Goal: Transaction & Acquisition: Purchase product/service

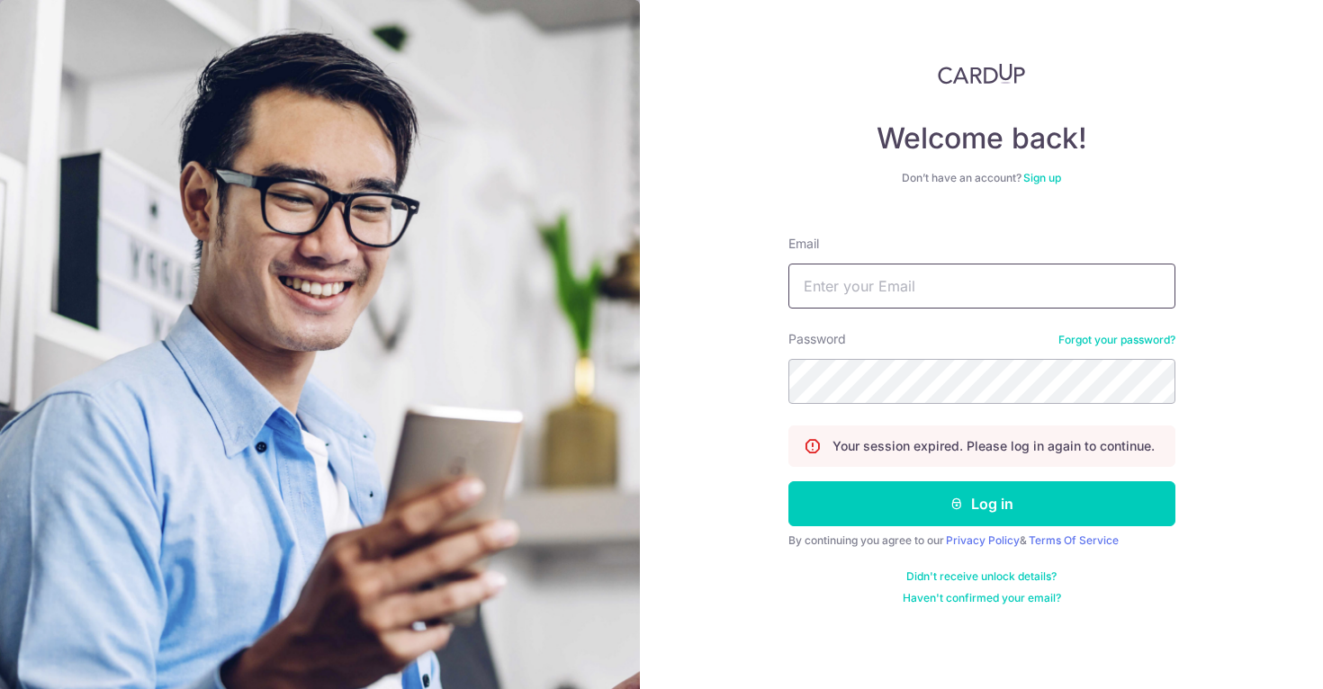
click at [840, 300] on input "Email" at bounding box center [981, 286] width 387 height 45
type input "leonardyeoxl@gmail.com"
click at [788, 481] on button "Log in" at bounding box center [981, 503] width 387 height 45
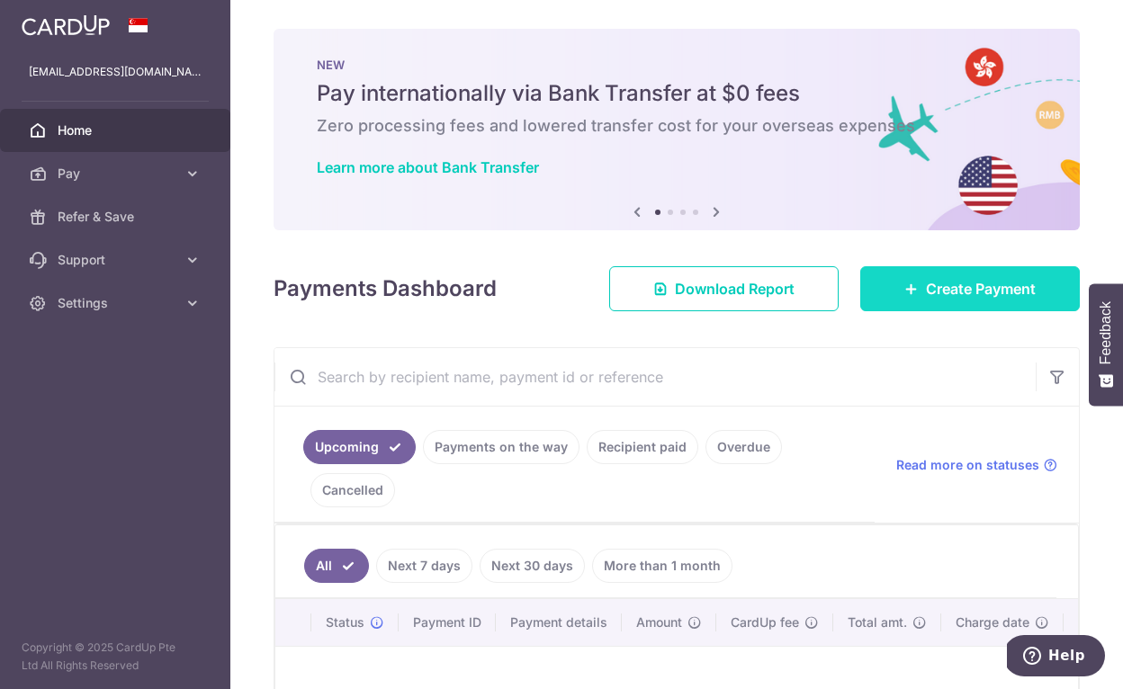
click at [904, 285] on icon at bounding box center [911, 289] width 14 height 14
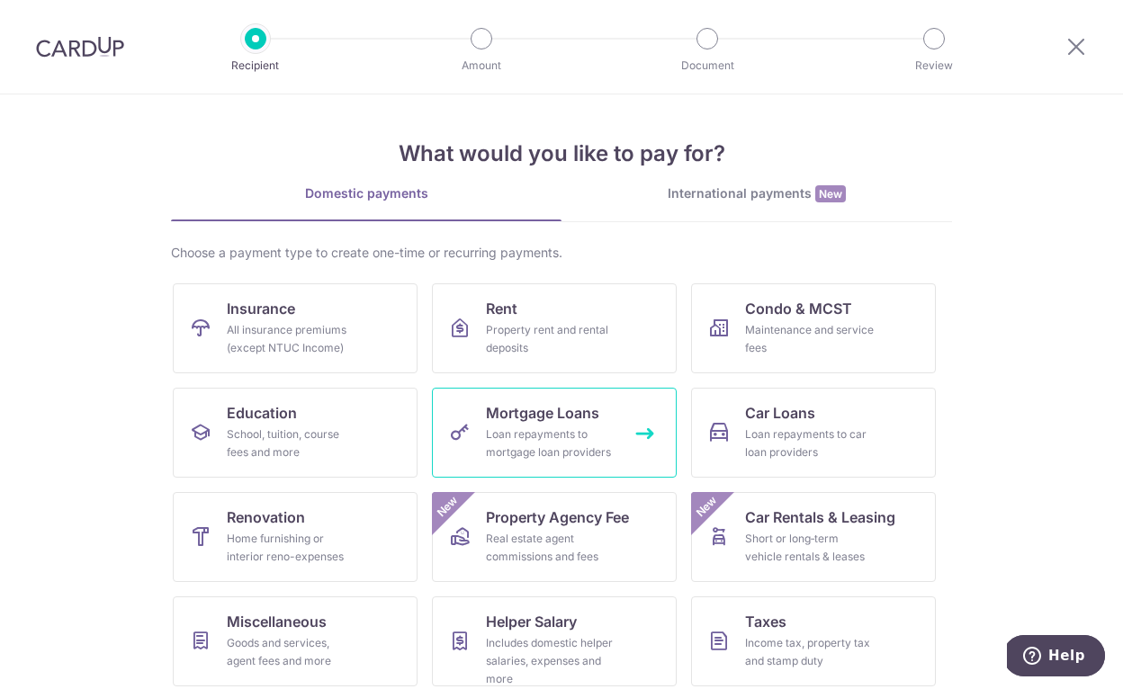
scroll to position [116, 0]
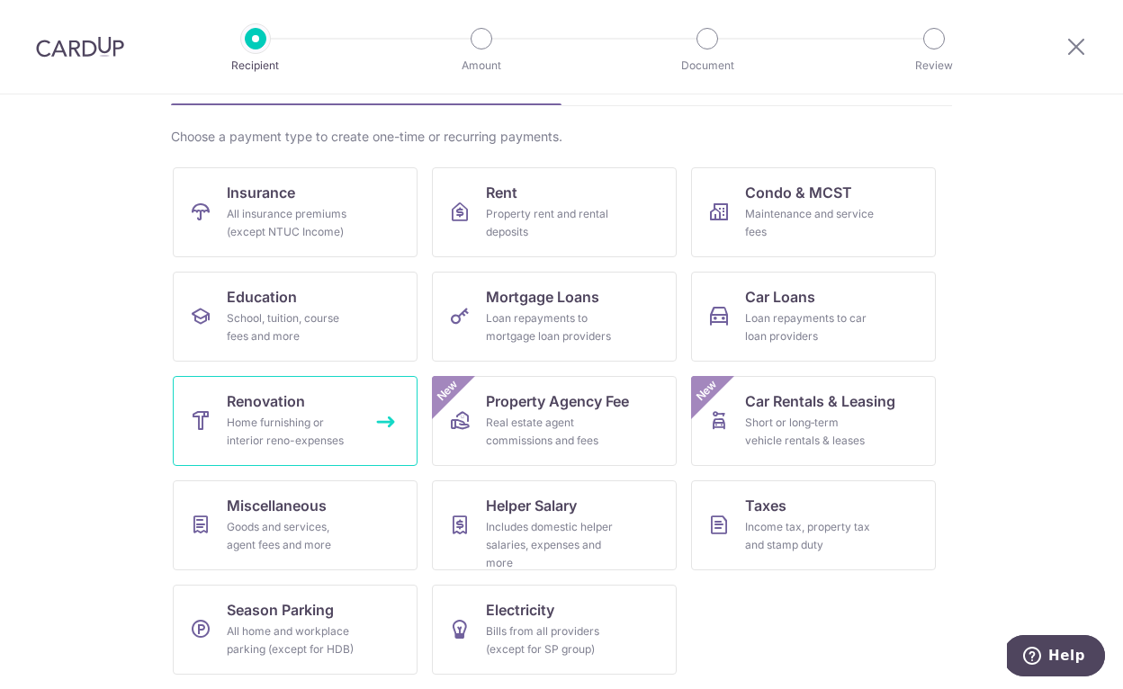
click at [321, 400] on link "Renovation Home furnishing or interior reno-expenses" at bounding box center [295, 421] width 245 height 90
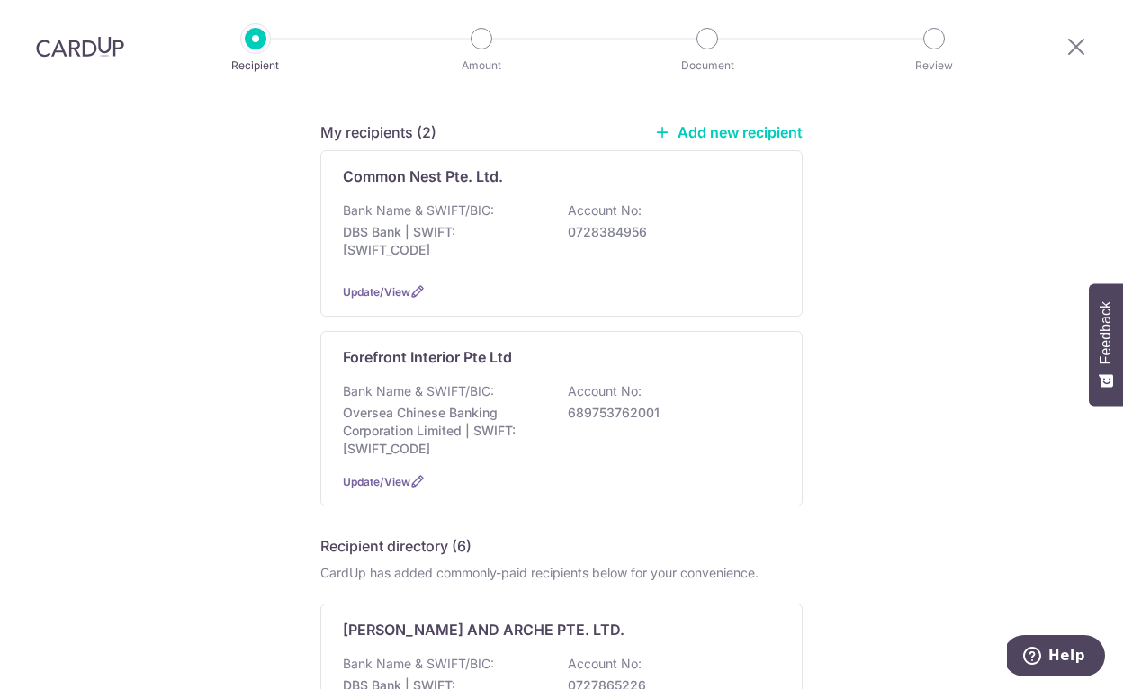
scroll to position [139, 0]
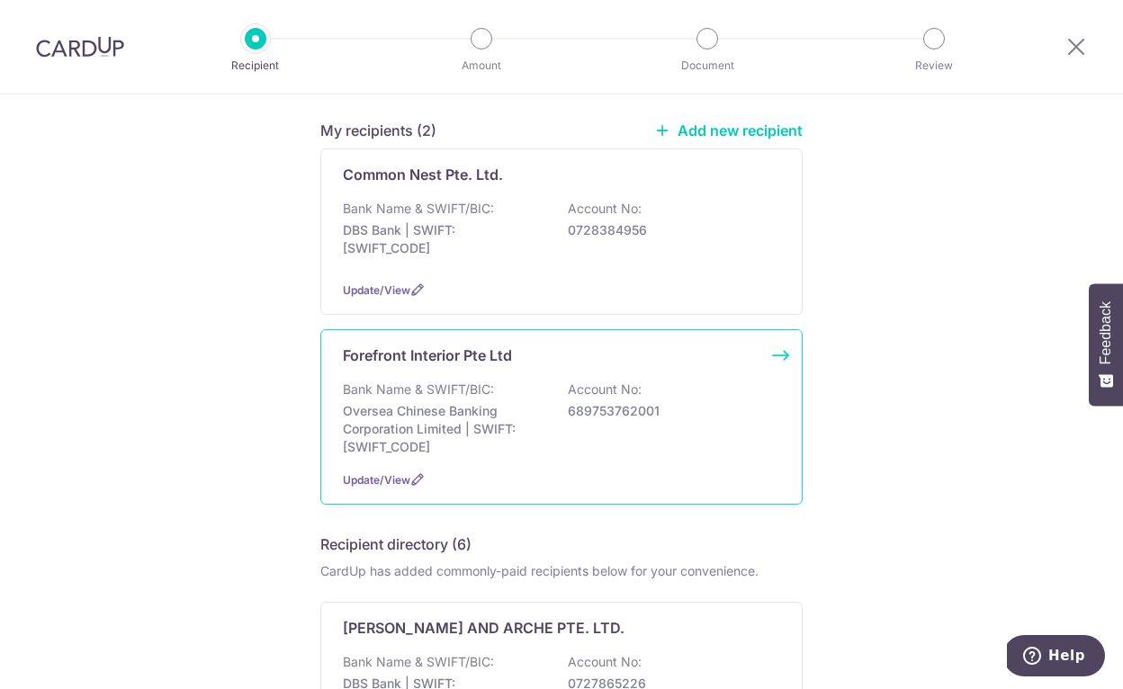
click at [450, 424] on p "Oversea Chinese Banking Corporation Limited | SWIFT: OCBCSGSGXXX" at bounding box center [444, 429] width 202 height 54
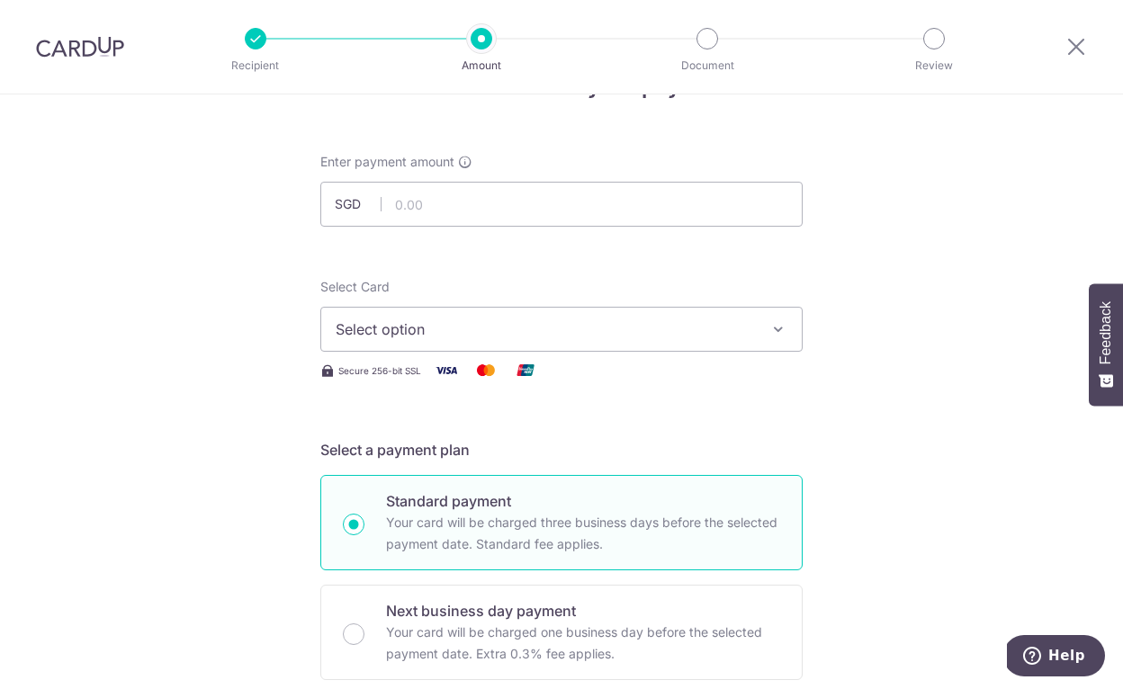
scroll to position [82, 0]
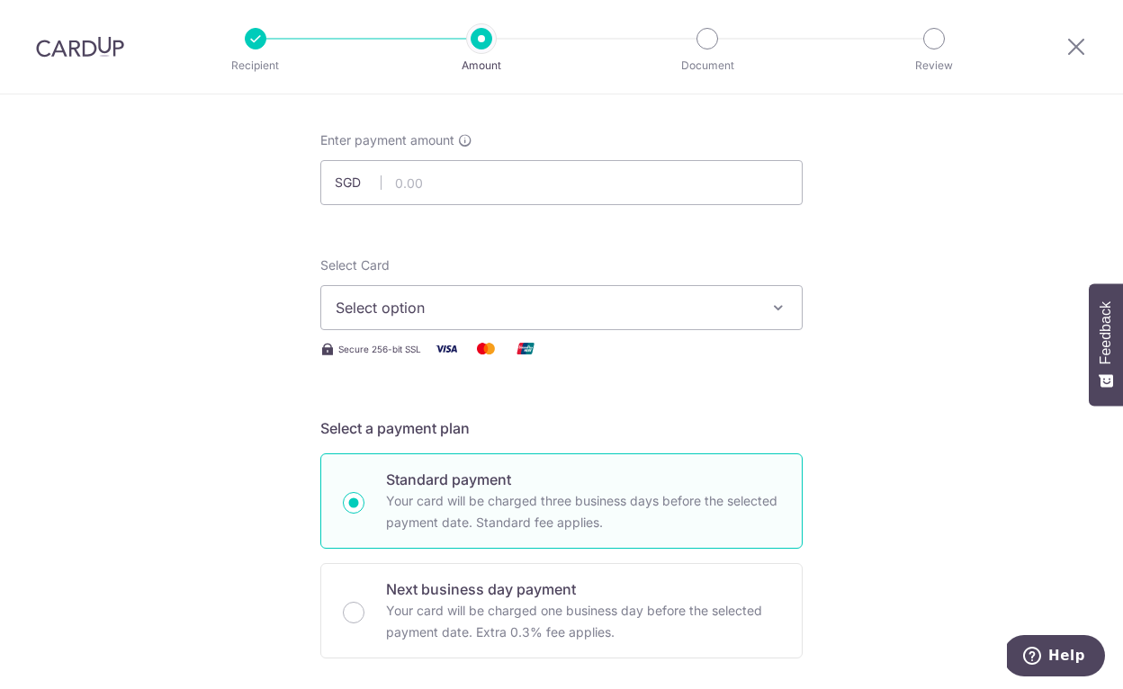
click at [439, 298] on span "Select option" at bounding box center [545, 308] width 419 height 22
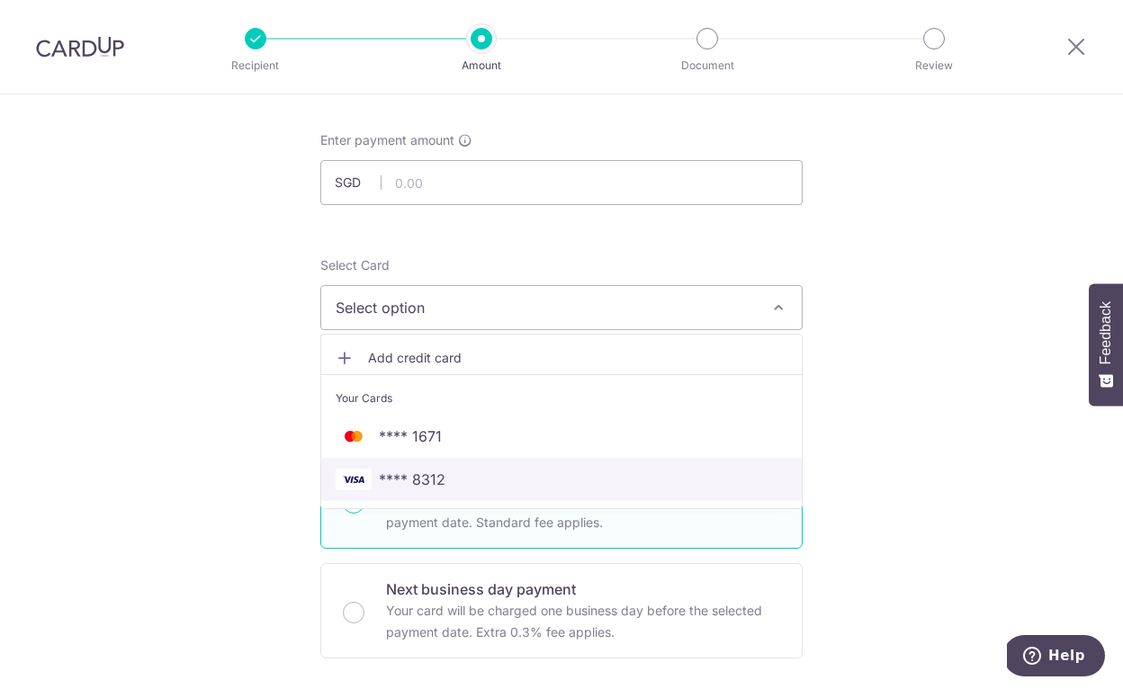
click at [446, 466] on link "**** 8312" at bounding box center [561, 479] width 481 height 43
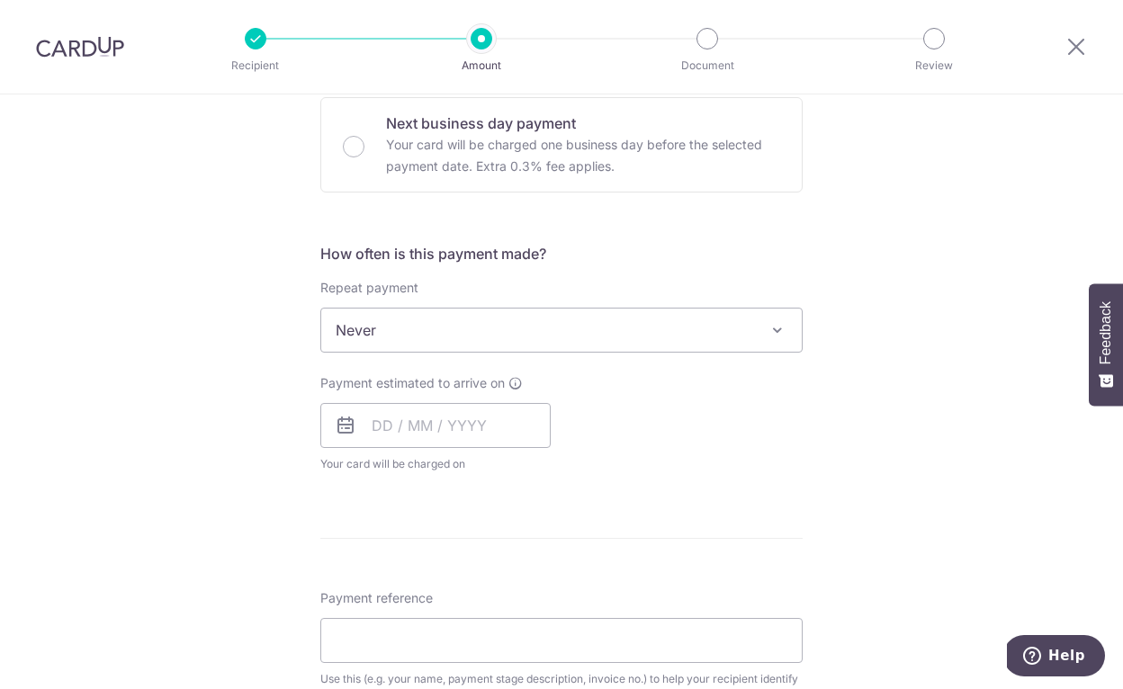
scroll to position [556, 0]
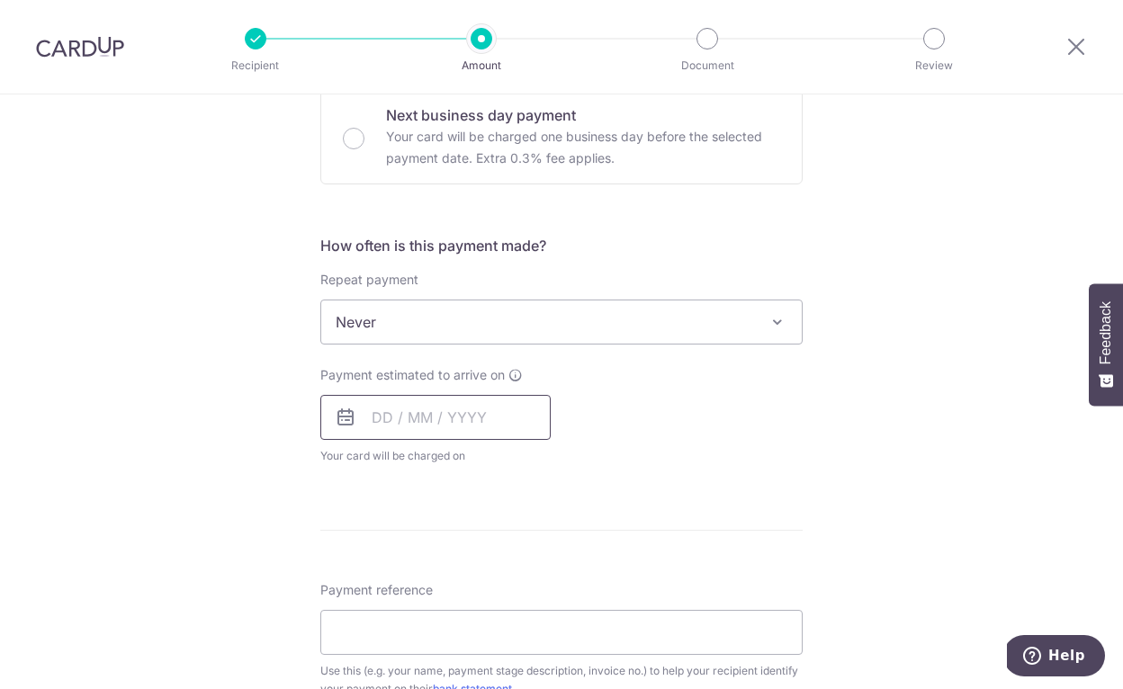
click at [472, 409] on input "text" at bounding box center [435, 417] width 230 height 45
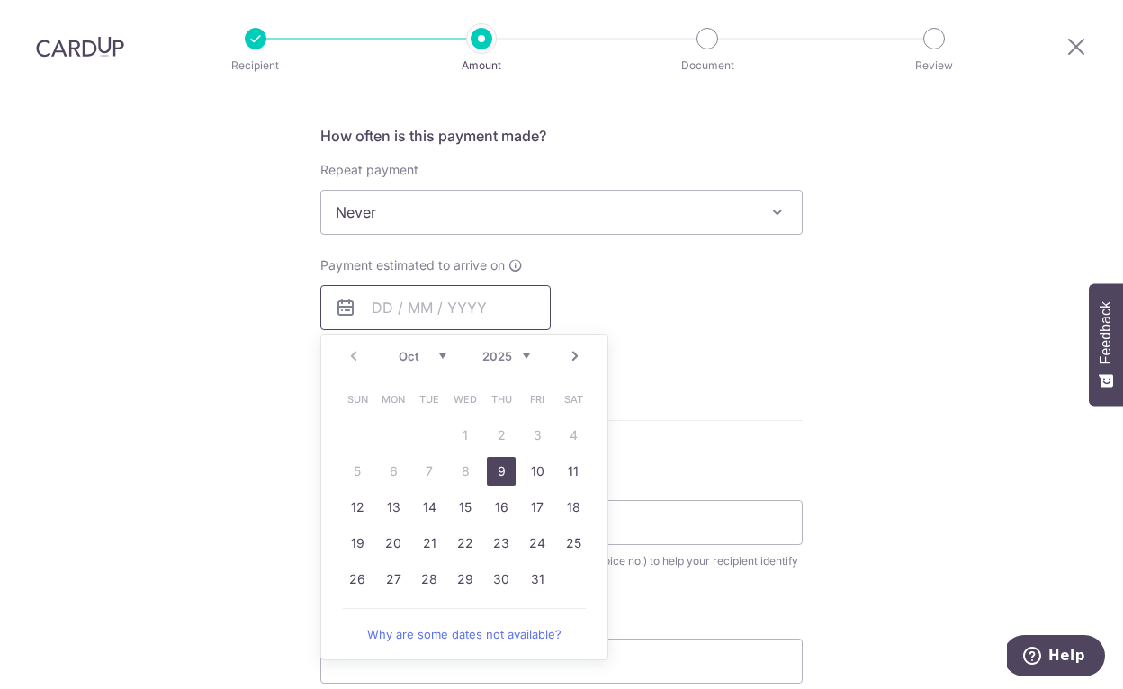
scroll to position [670, 0]
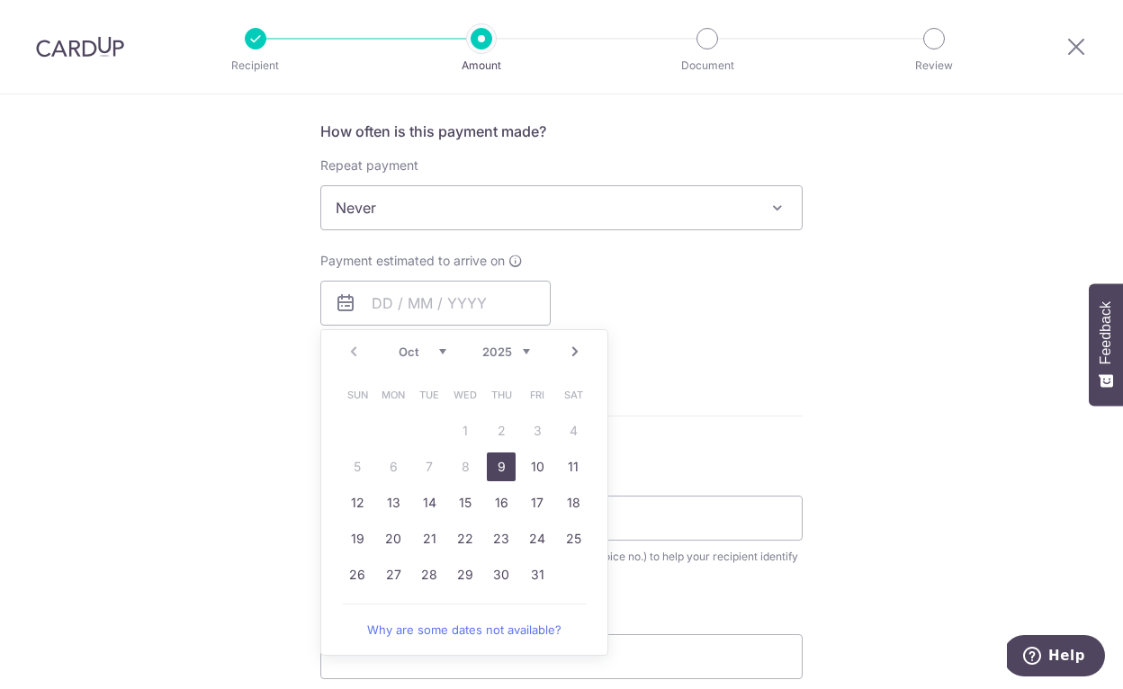
click at [499, 468] on link "9" at bounding box center [501, 467] width 29 height 29
type input "09/10/2025"
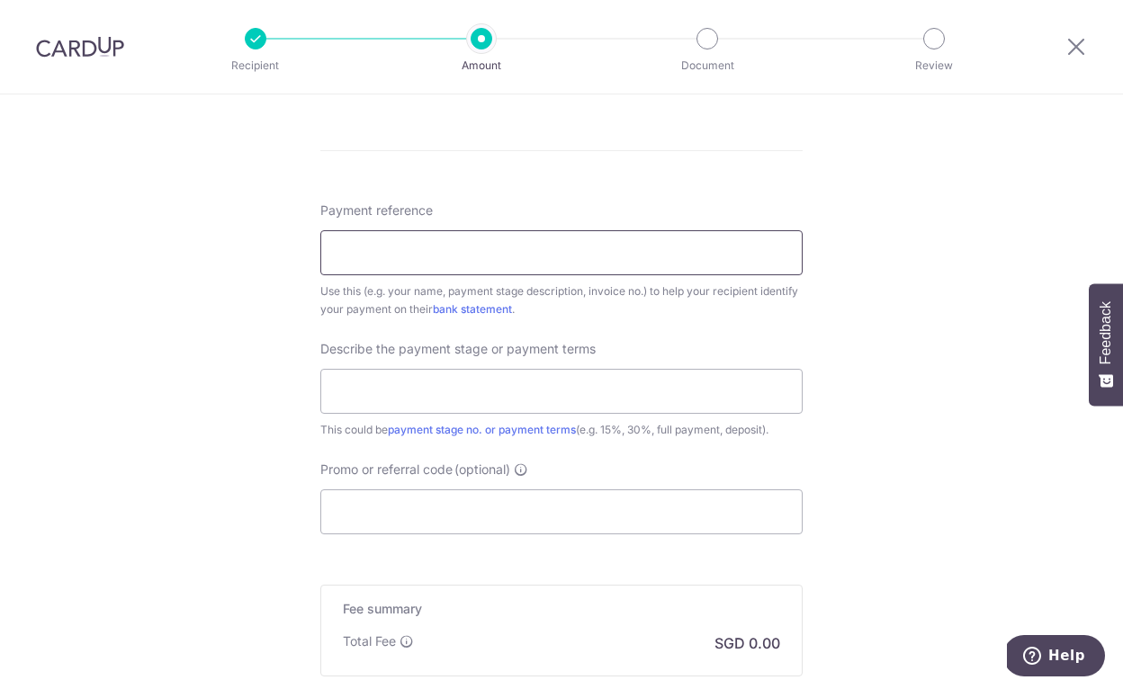
scroll to position [1011, 0]
click at [482, 394] on input "text" at bounding box center [561, 389] width 482 height 45
click at [436, 389] on input "2nd Payment 20%" at bounding box center [561, 389] width 482 height 45
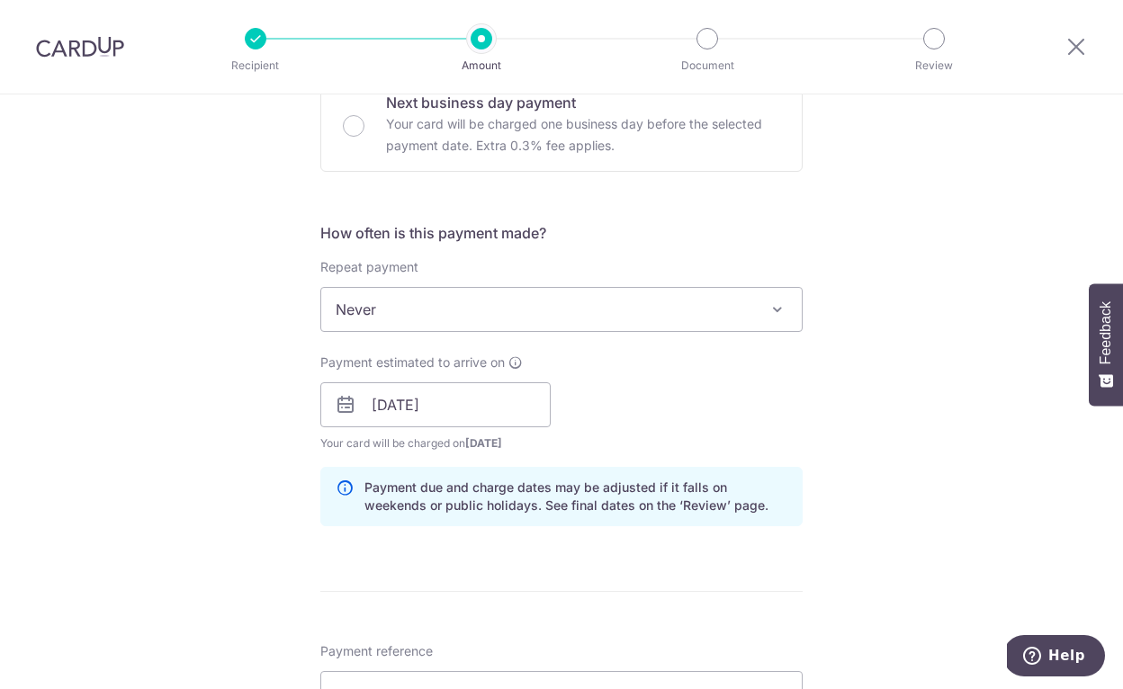
scroll to position [0, 0]
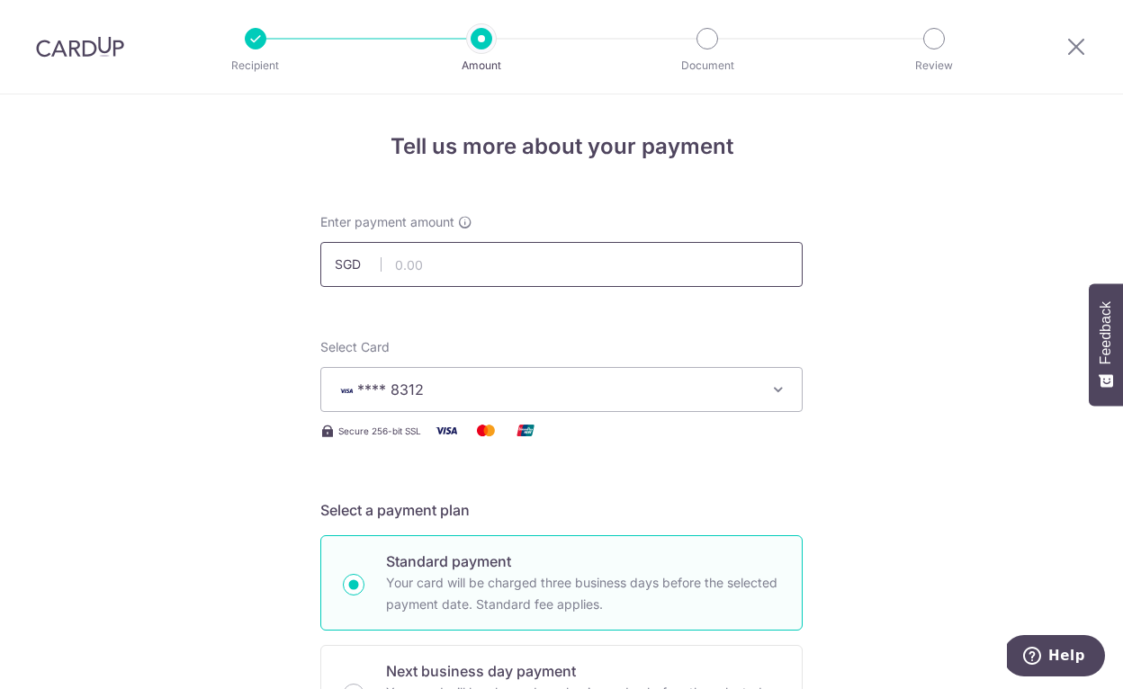
type input "2nd Payment 40%"
click at [517, 261] on input "text" at bounding box center [561, 264] width 482 height 45
type input "12,500.00"
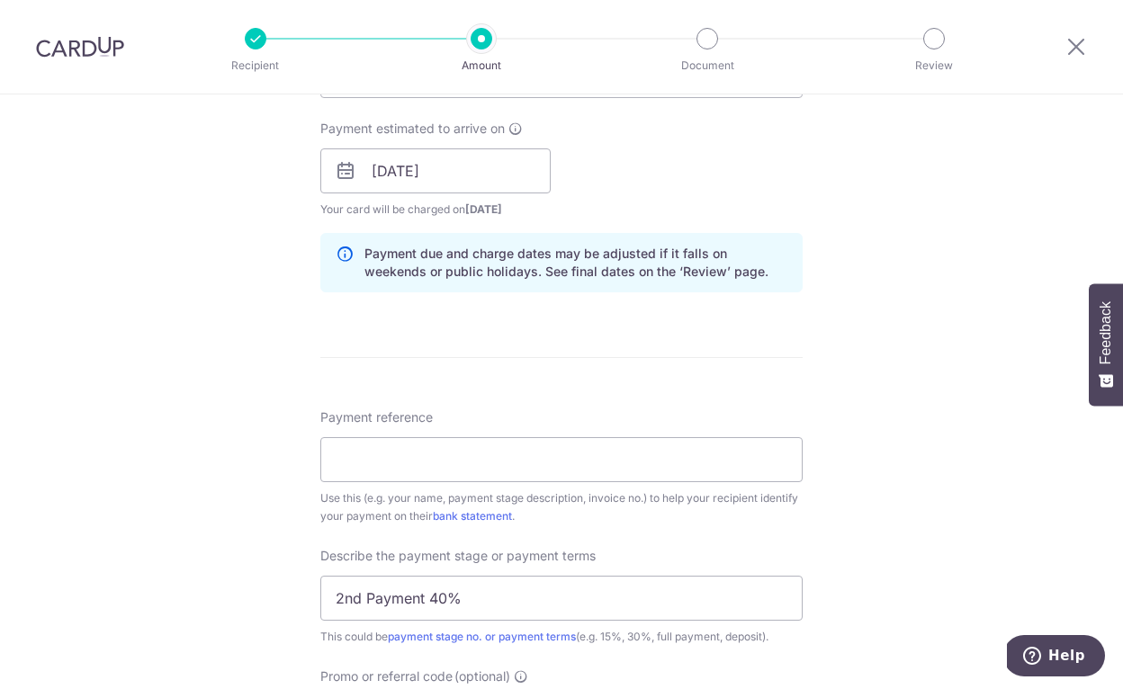
scroll to position [749, 0]
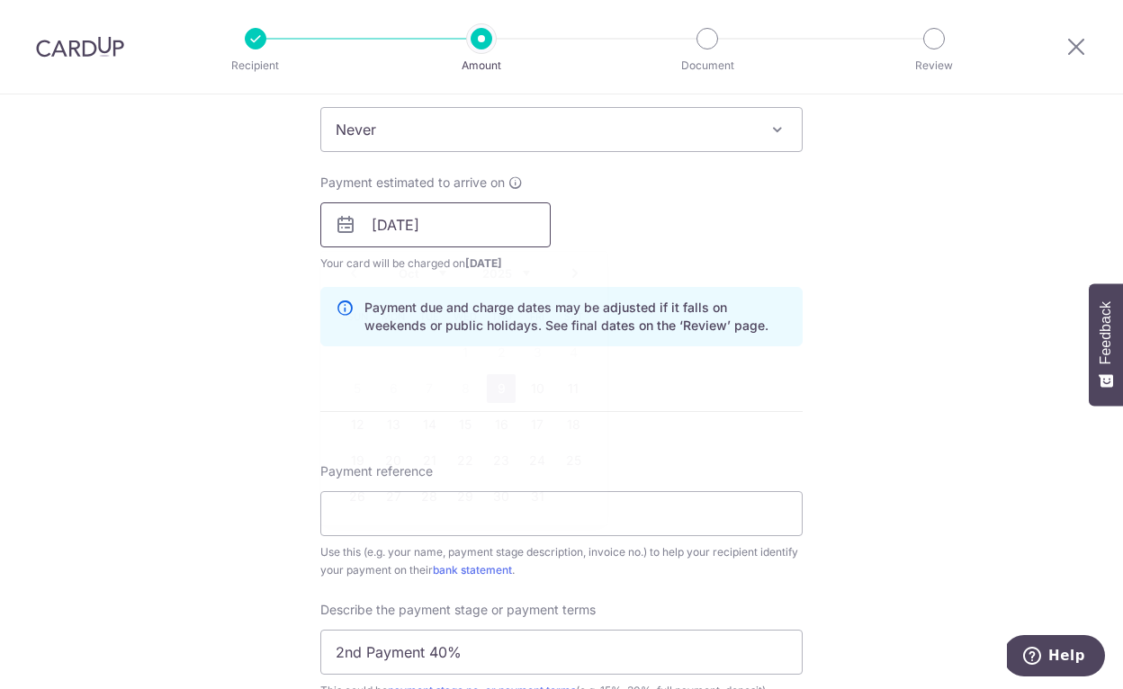
click at [490, 213] on input "[DATE]" at bounding box center [435, 224] width 230 height 45
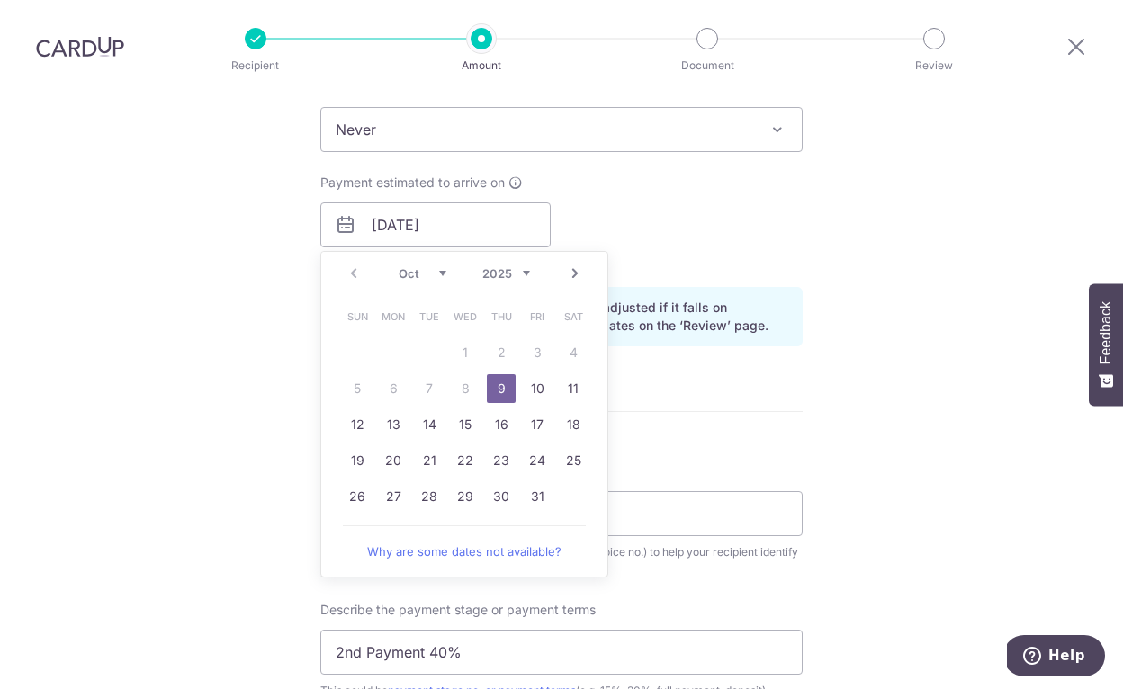
click at [382, 389] on table "Sun Mon Tue Wed Thu Fri Sat 1 2 3 4 5 6 7 8 9 10 11 12 13 14 15 16 17 18 19 20 …" at bounding box center [465, 407] width 252 height 216
click at [507, 387] on link "9" at bounding box center [501, 388] width 29 height 29
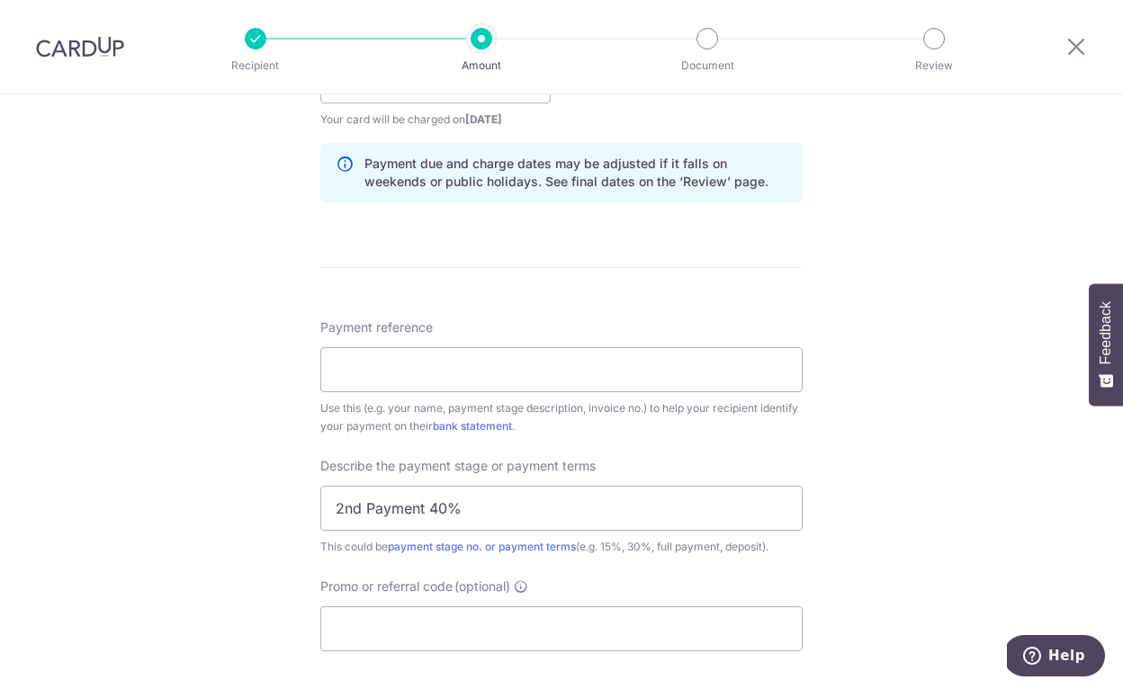
scroll to position [918, 0]
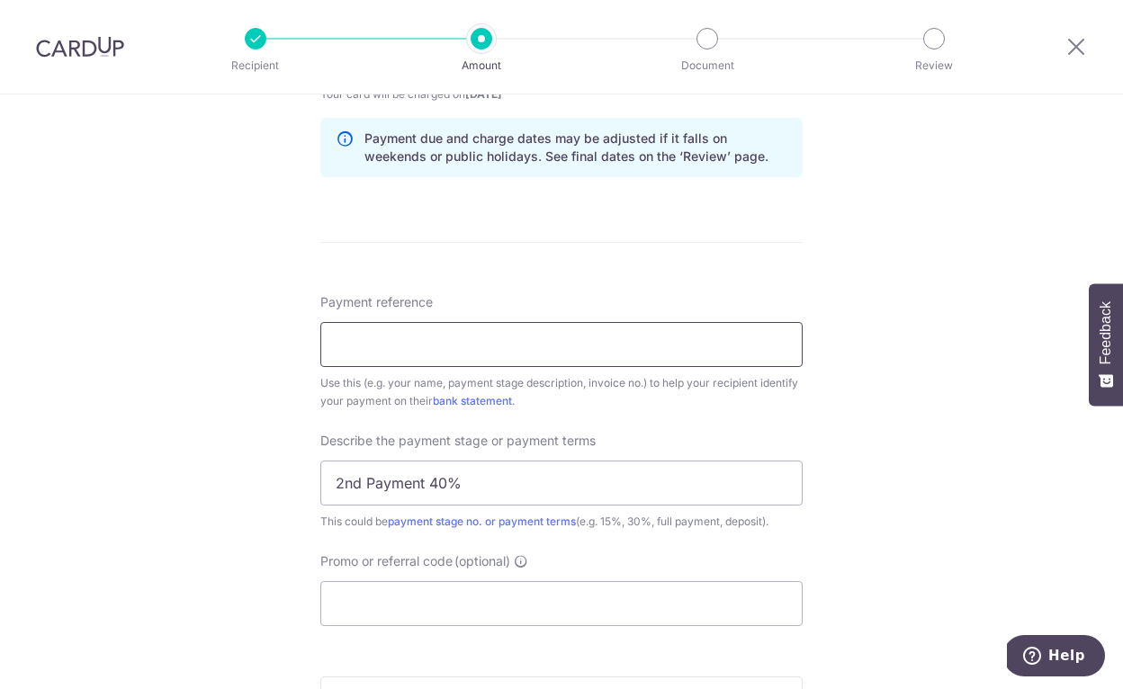
click at [601, 347] on input "Payment reference" at bounding box center [561, 344] width 482 height 45
click at [726, 409] on div "Use this (e.g. your name, payment stage description, invoice no.) to help your …" at bounding box center [561, 392] width 482 height 36
click at [478, 346] on input "Payment reference" at bounding box center [561, 344] width 482 height 45
paste input "FI/JT/HHF/231143"
click at [346, 345] on input "FI/JT/HHF/231143" at bounding box center [561, 344] width 482 height 45
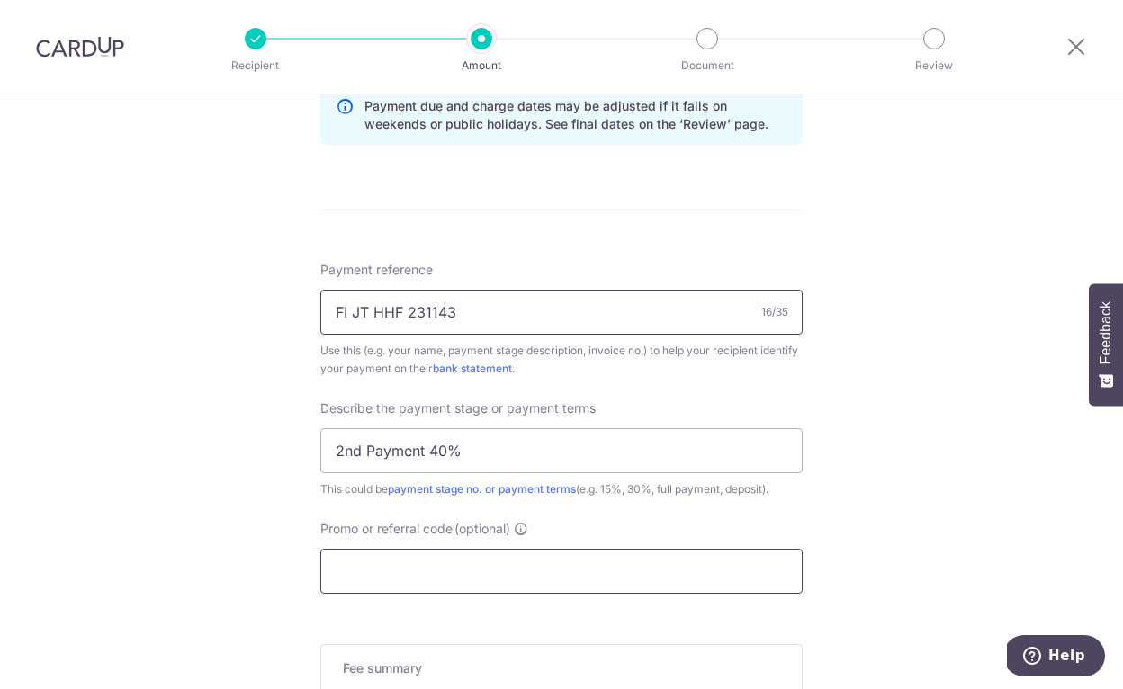
scroll to position [1227, 0]
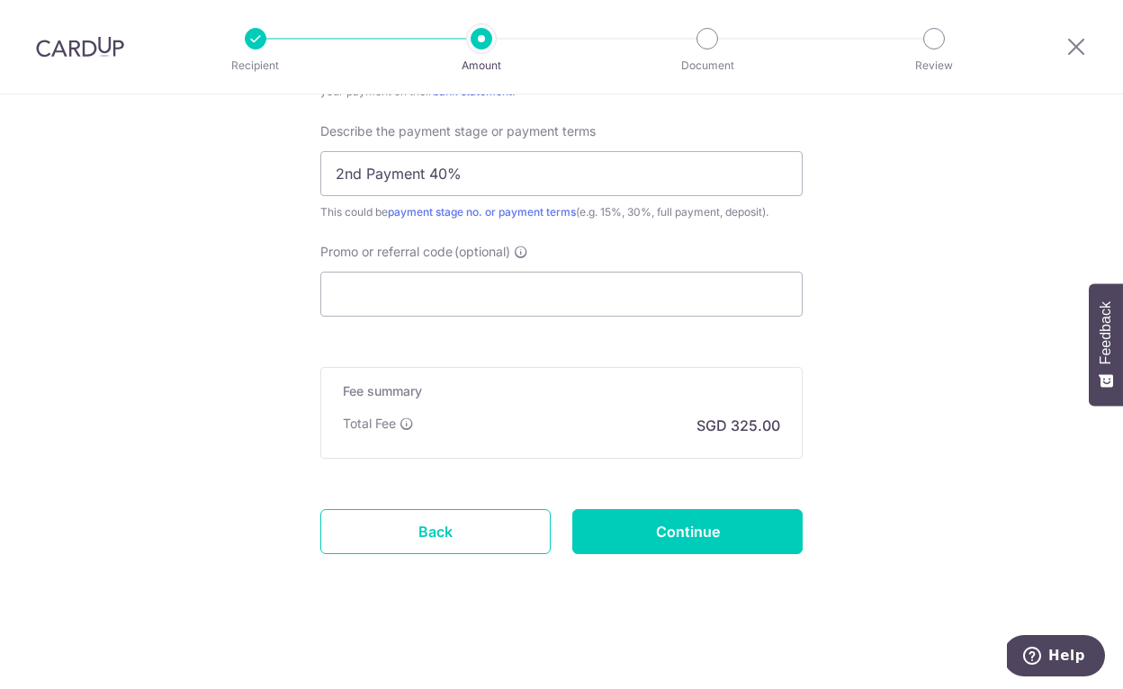
type input "FI JT HHF 231143"
click at [401, 279] on input "Promo or referral code (optional)" at bounding box center [561, 294] width 482 height 45
paste input "RENO25ONE"
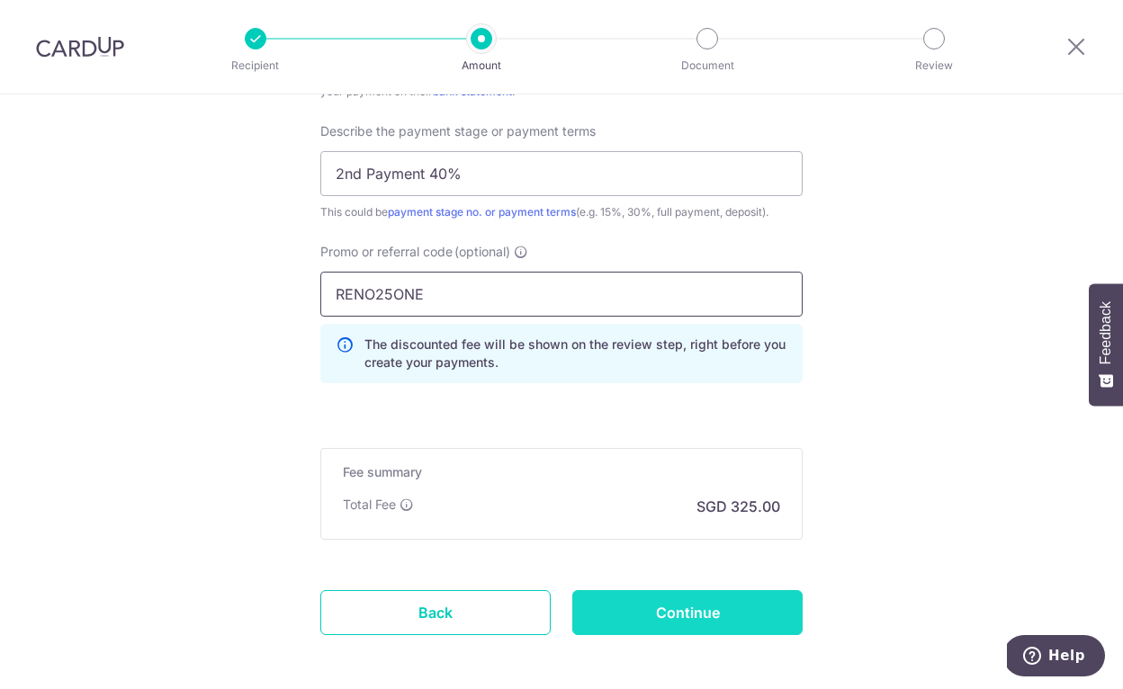
type input "RENO25ONE"
click at [674, 612] on input "Continue" at bounding box center [687, 612] width 230 height 45
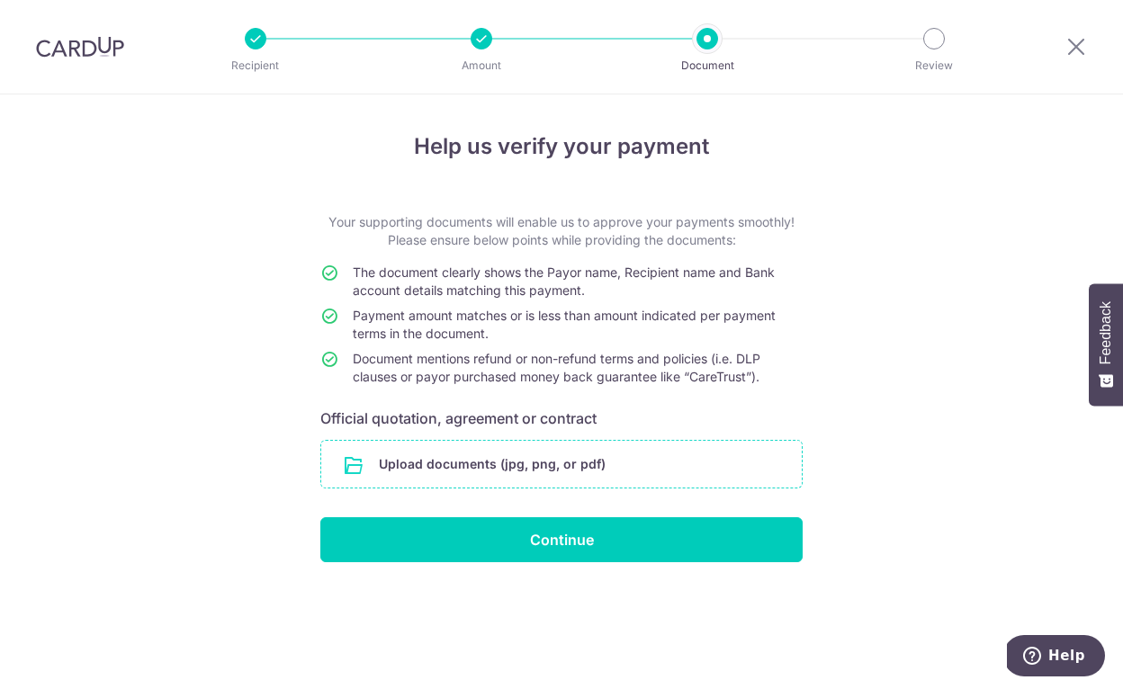
click at [639, 454] on input "file" at bounding box center [561, 464] width 481 height 47
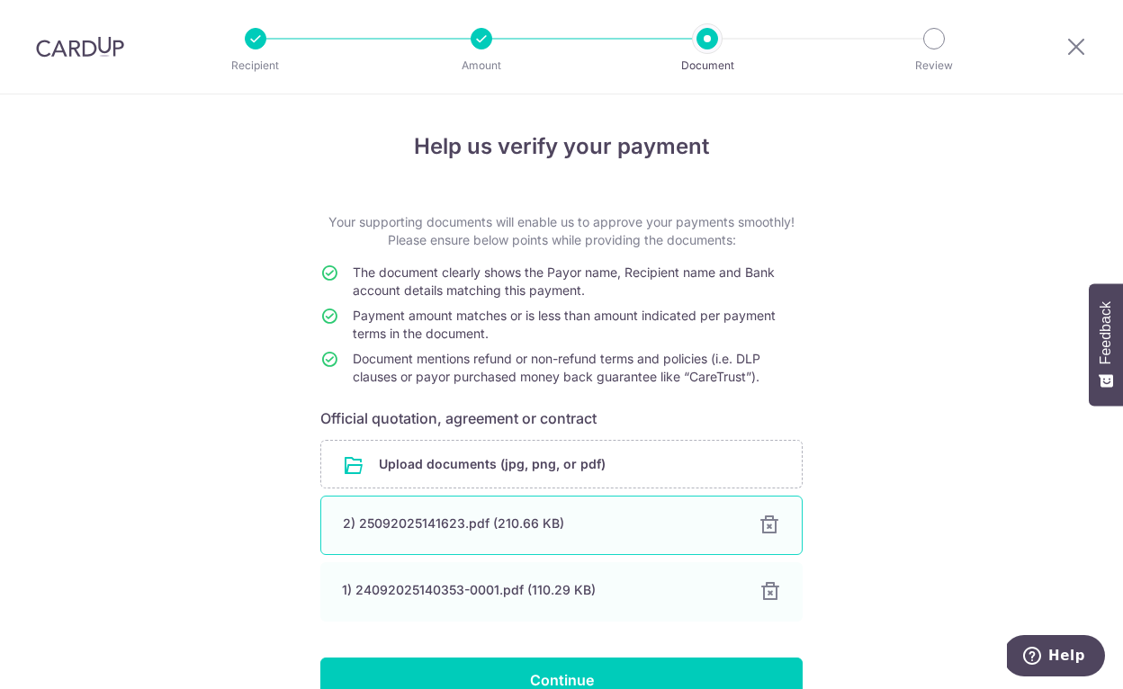
scroll to position [98, 0]
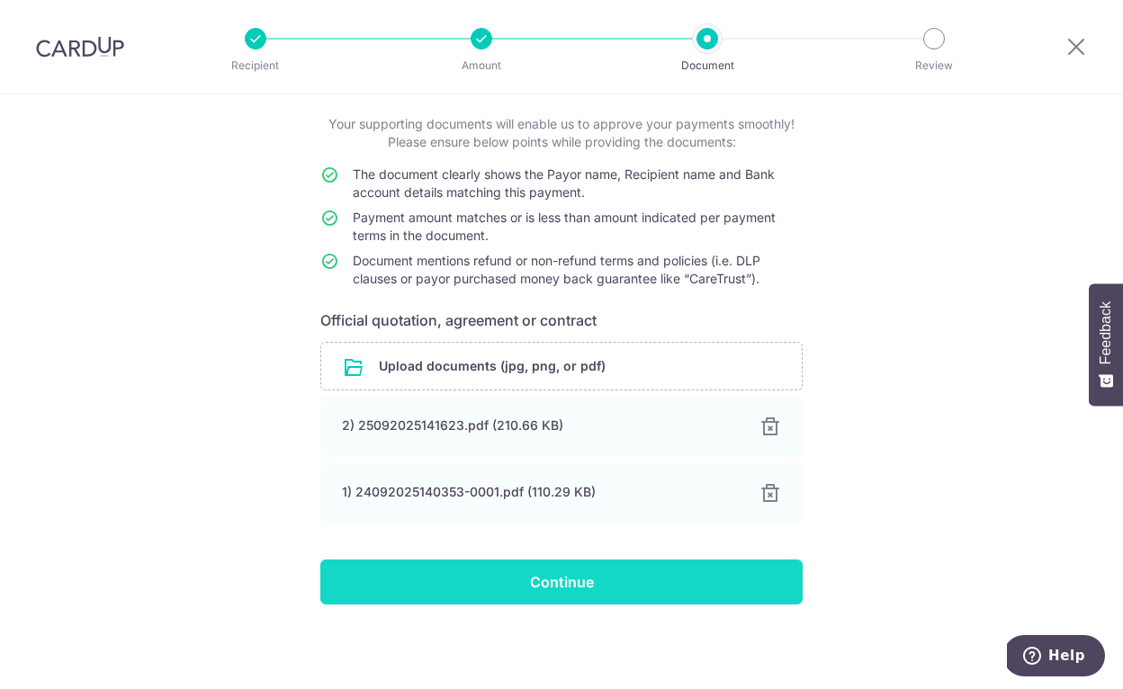
click at [505, 589] on input "Continue" at bounding box center [561, 582] width 482 height 45
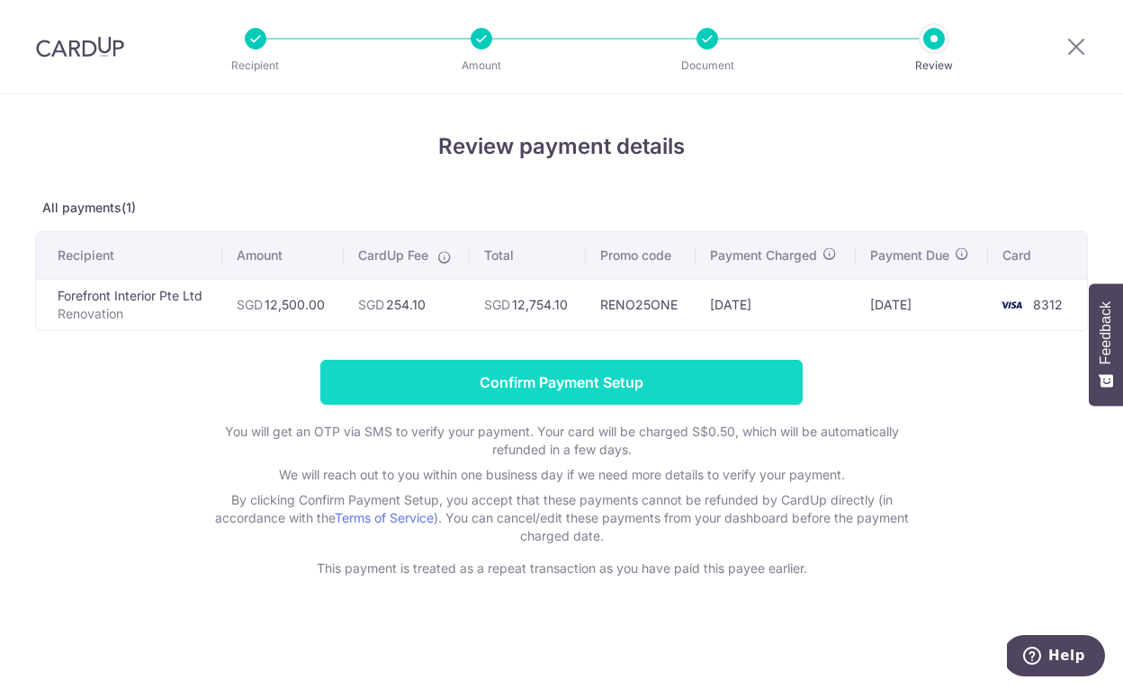
click at [524, 375] on input "Confirm Payment Setup" at bounding box center [561, 382] width 482 height 45
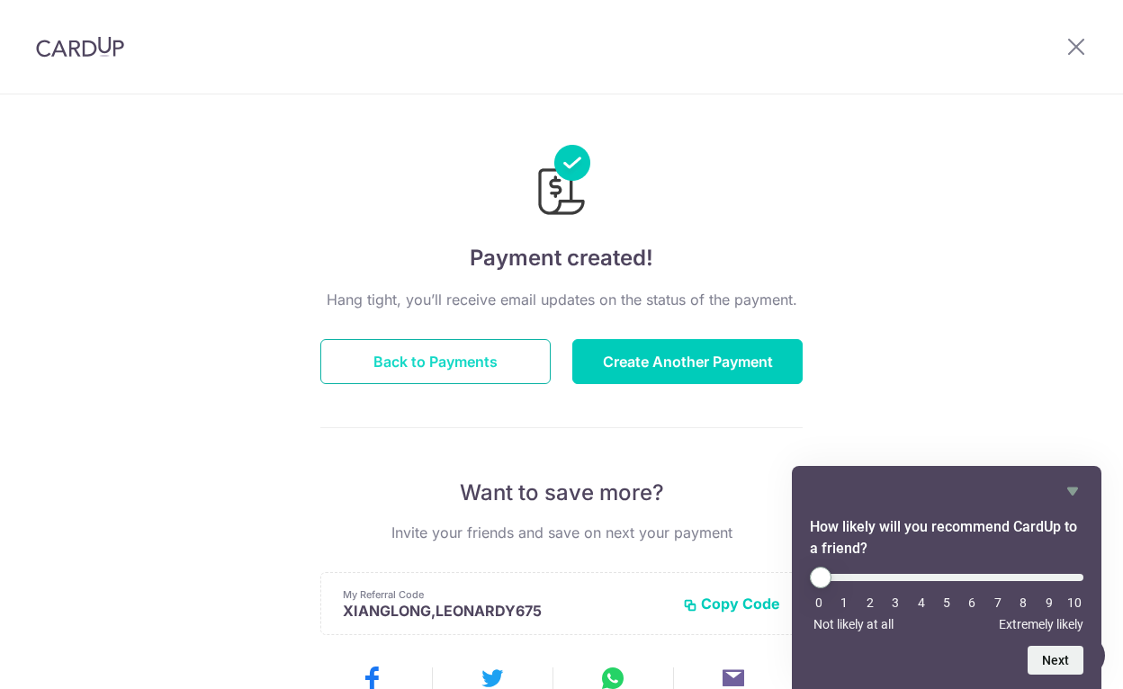
click at [474, 355] on button "Back to Payments" at bounding box center [435, 361] width 230 height 45
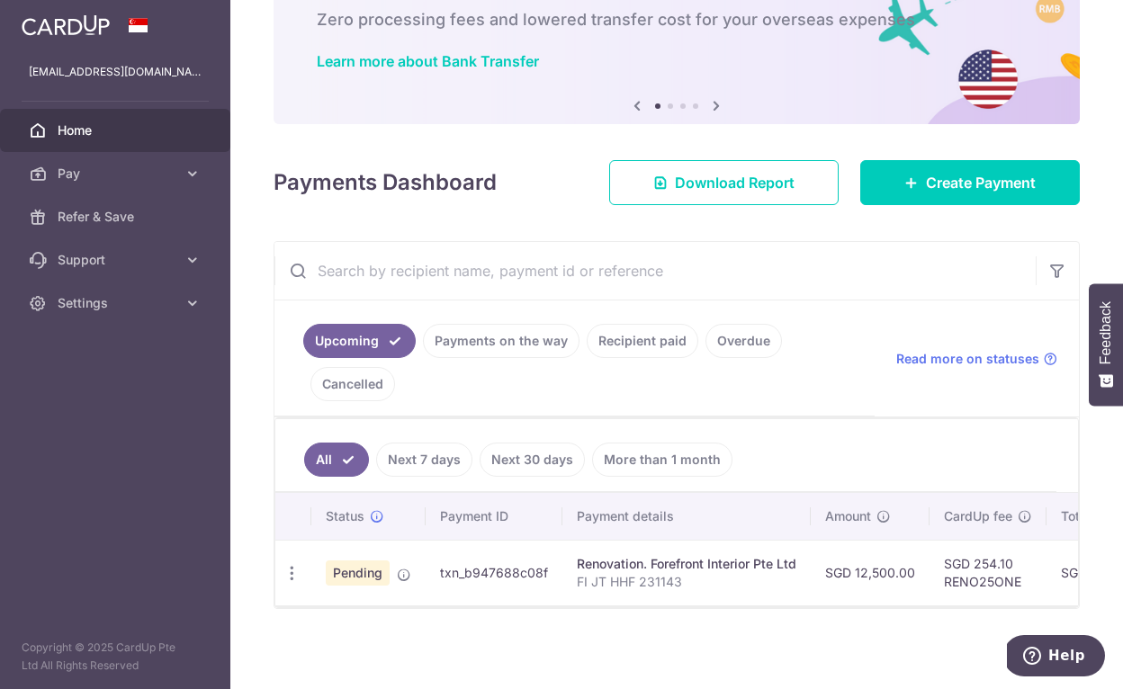
scroll to position [121, 0]
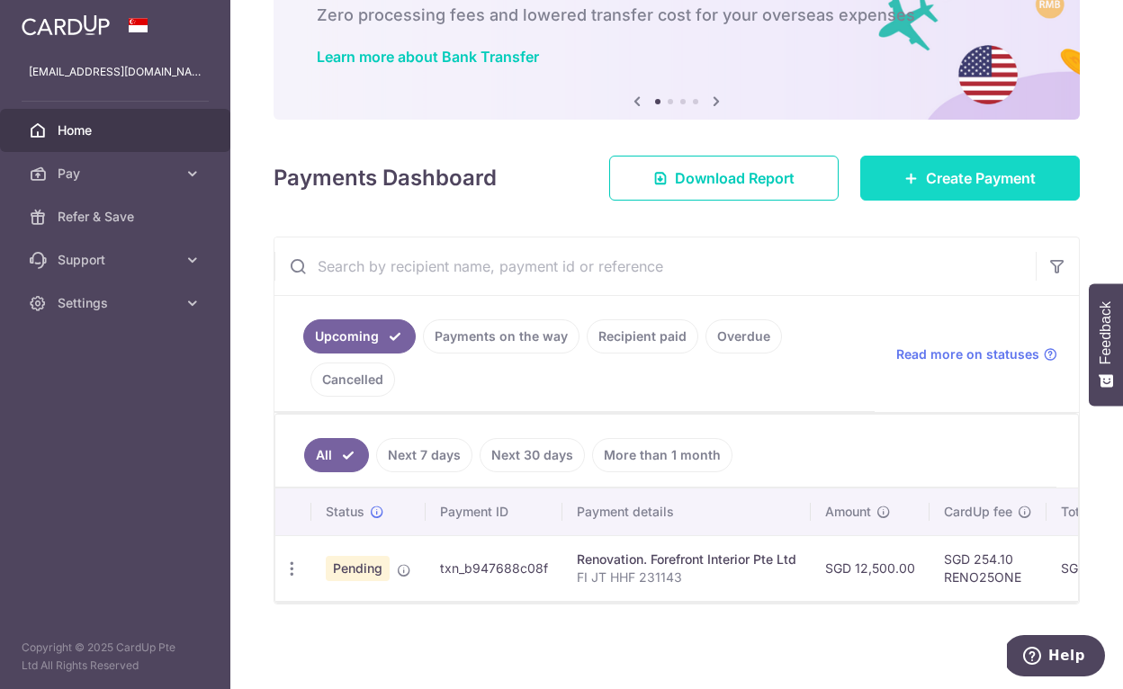
click at [904, 171] on icon at bounding box center [911, 178] width 14 height 14
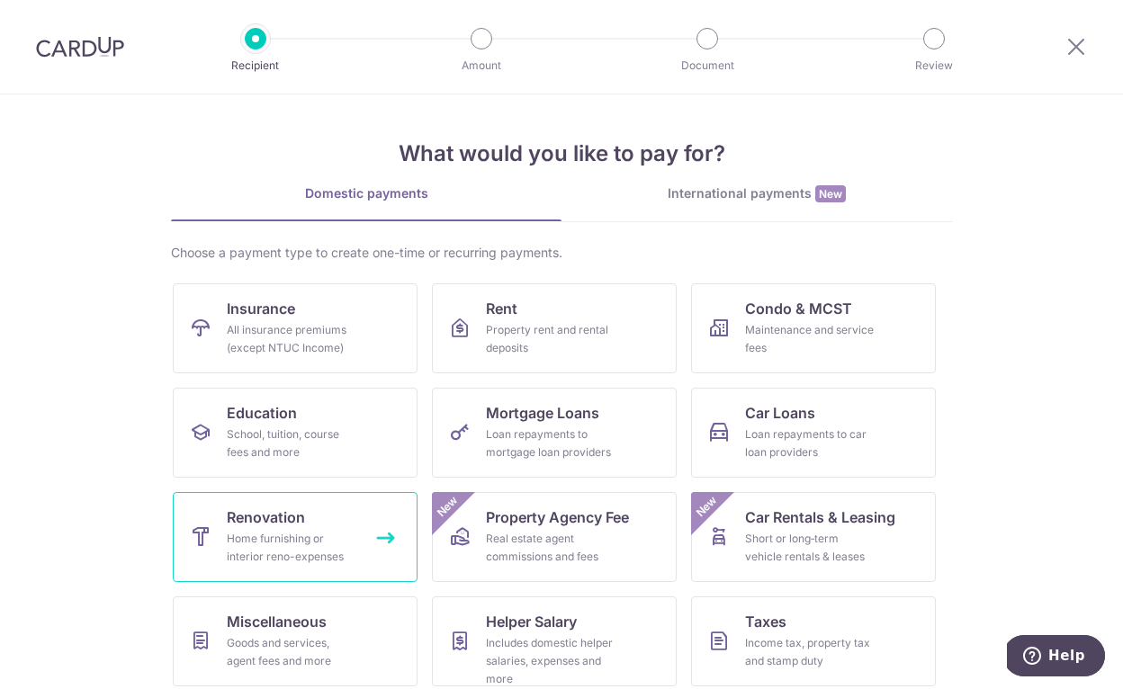
click at [312, 520] on link "Renovation Home furnishing or interior reno-expenses" at bounding box center [295, 537] width 245 height 90
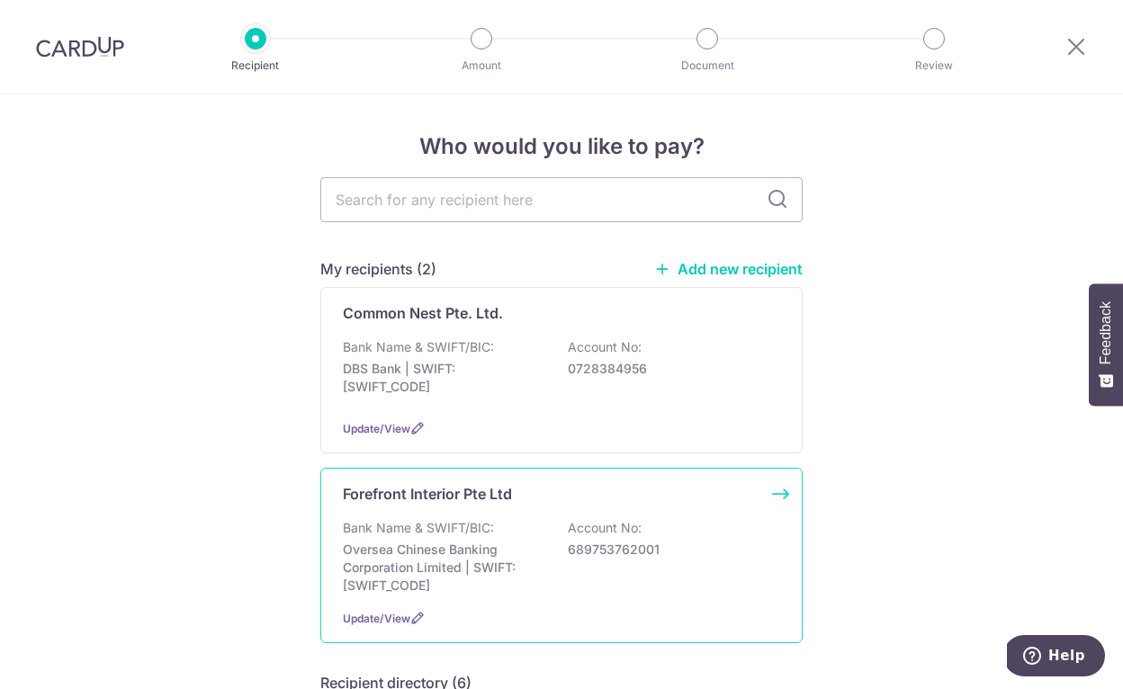
click at [425, 521] on p "Bank Name & SWIFT/BIC:" at bounding box center [418, 528] width 151 height 18
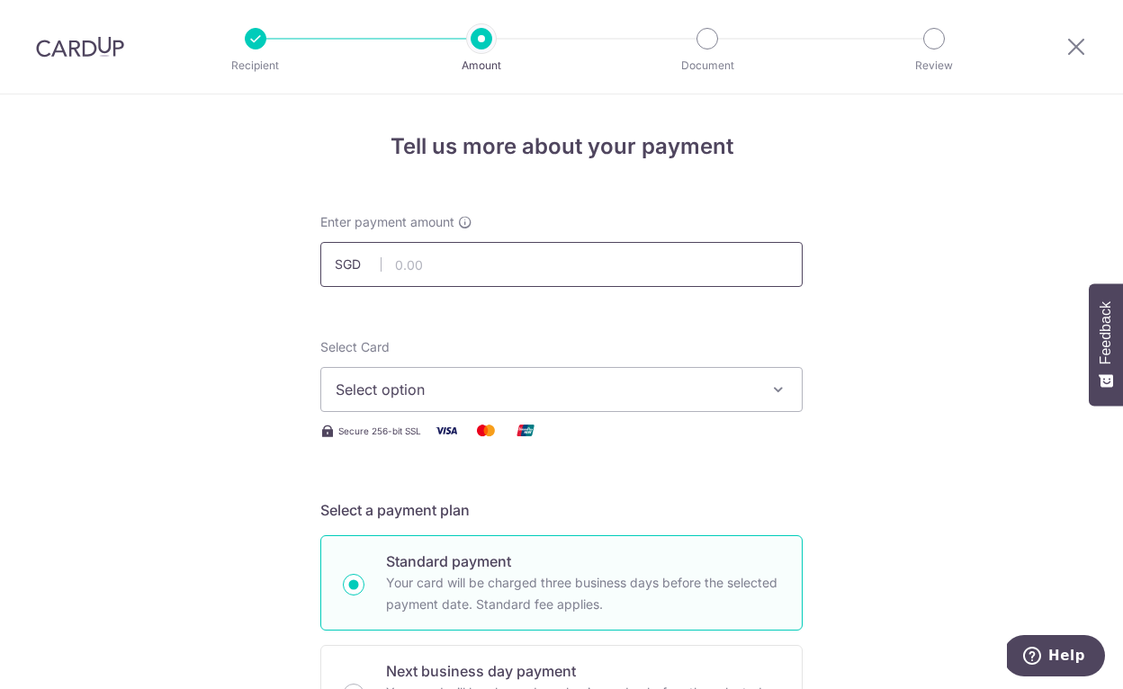
click at [438, 265] on input "text" at bounding box center [561, 264] width 482 height 45
click at [516, 268] on input "text" at bounding box center [561, 264] width 482 height 45
type input "7,810.00"
click at [365, 373] on button "Select option" at bounding box center [561, 389] width 482 height 45
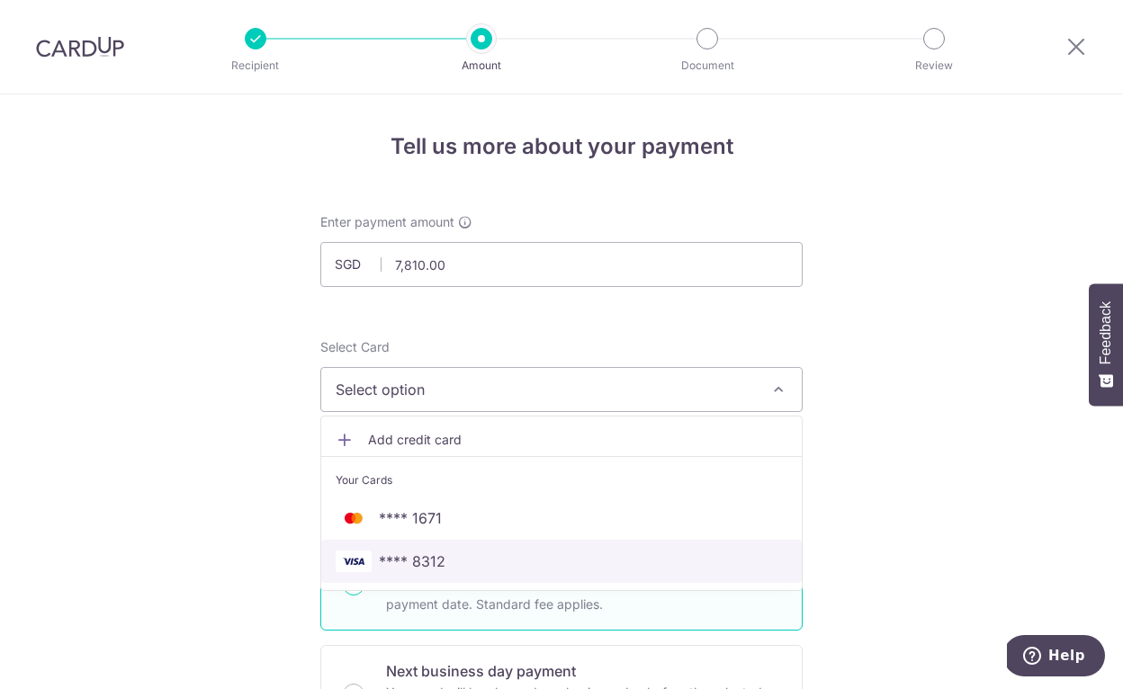
click at [407, 562] on span "**** 8312" at bounding box center [412, 562] width 67 height 22
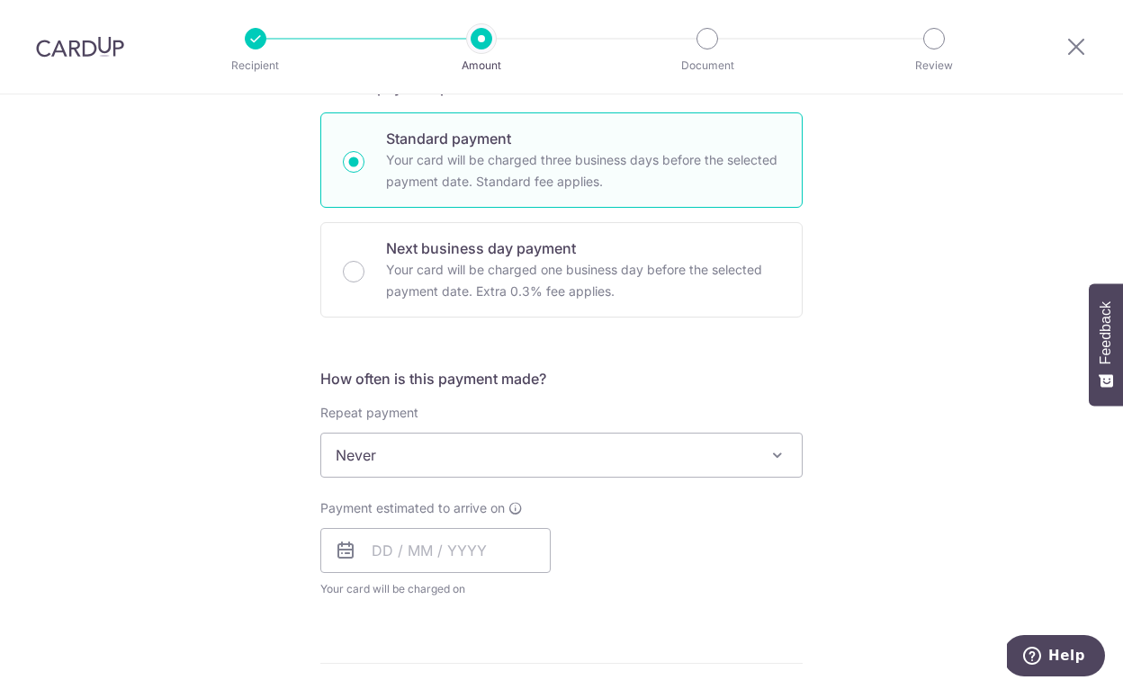
scroll to position [537, 0]
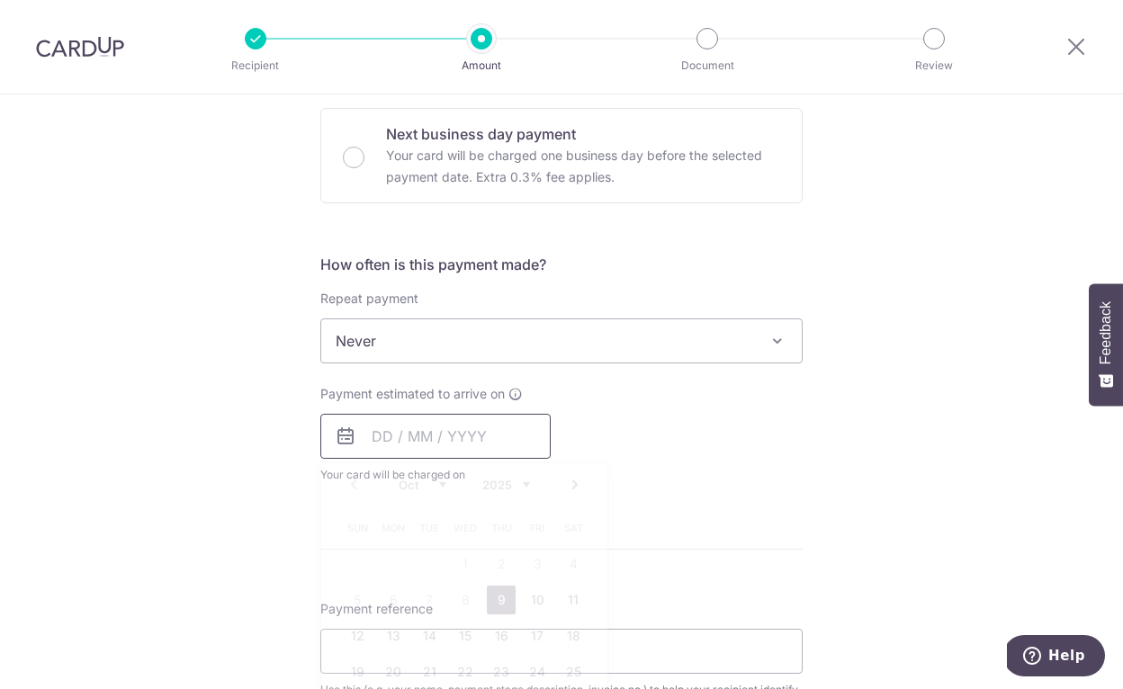
click at [433, 436] on input "text" at bounding box center [435, 436] width 230 height 45
click at [498, 605] on link "9" at bounding box center [501, 600] width 29 height 29
type input "[DATE]"
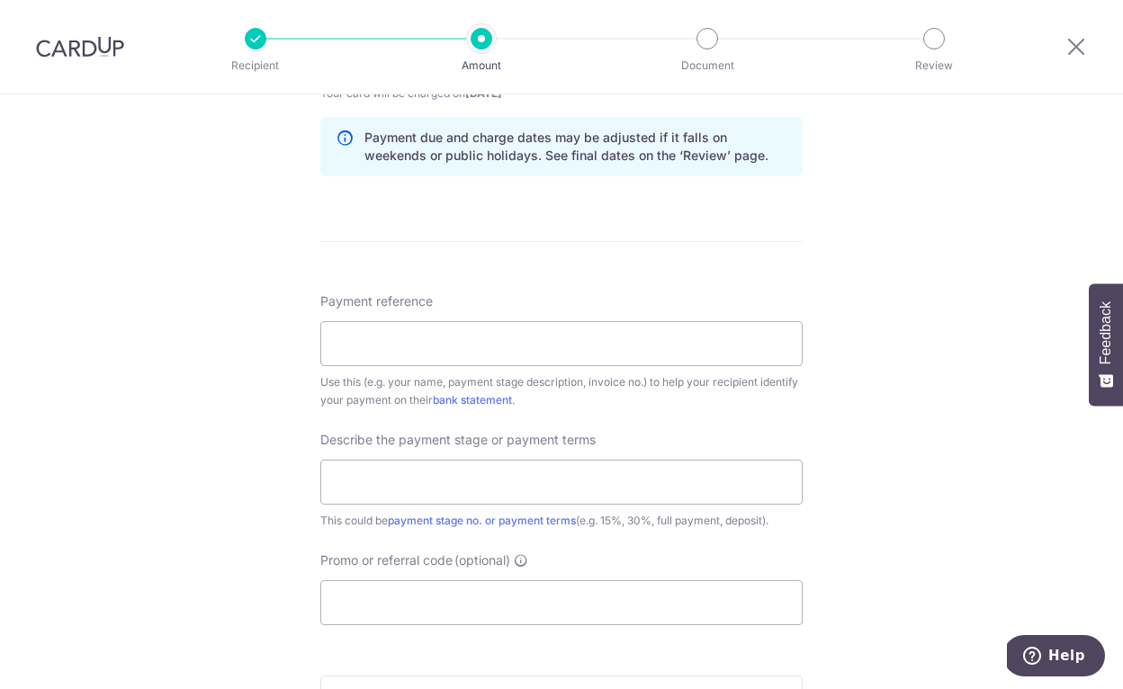
scroll to position [921, 0]
click at [478, 352] on input "Payment reference" at bounding box center [561, 341] width 482 height 45
type input "FI JT HHF 231143"
click at [436, 480] on input "text" at bounding box center [561, 479] width 482 height 45
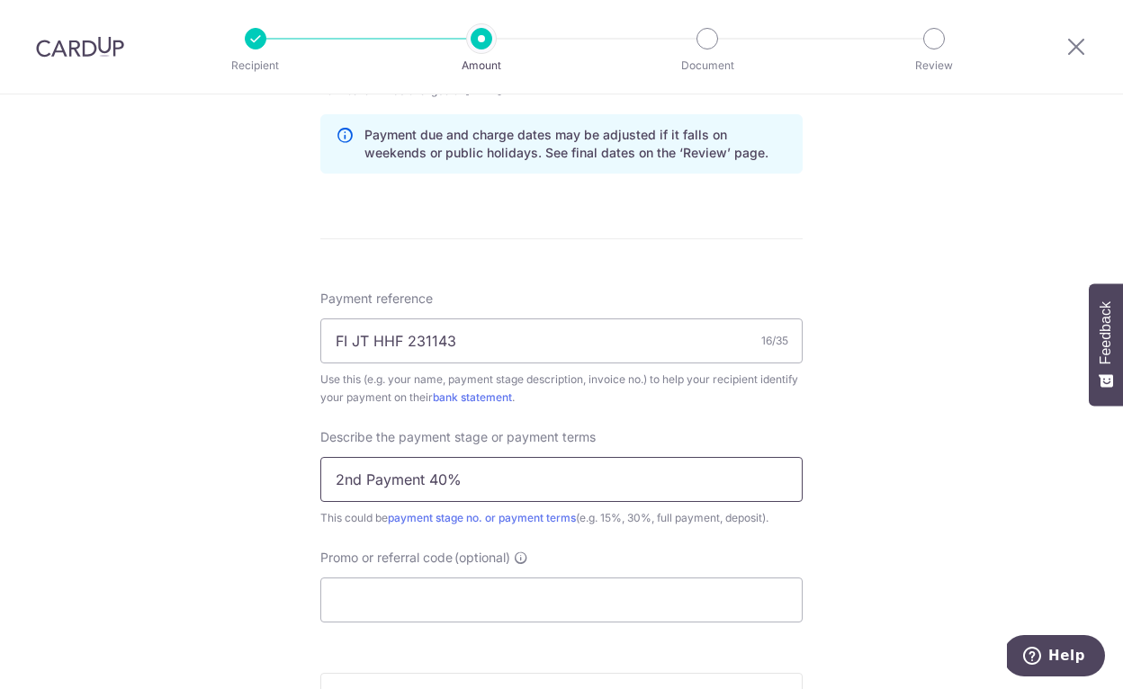
click at [341, 478] on input "2nd Payment 40%" at bounding box center [561, 479] width 482 height 45
click at [437, 479] on input "4nd Payment 40%" at bounding box center [561, 479] width 482 height 45
type input "4nd Payment 25%"
click at [255, 425] on div "Tell us more about your payment Enter payment amount SGD 7,810.00 7810.00 Selec…" at bounding box center [561, 84] width 1123 height 1822
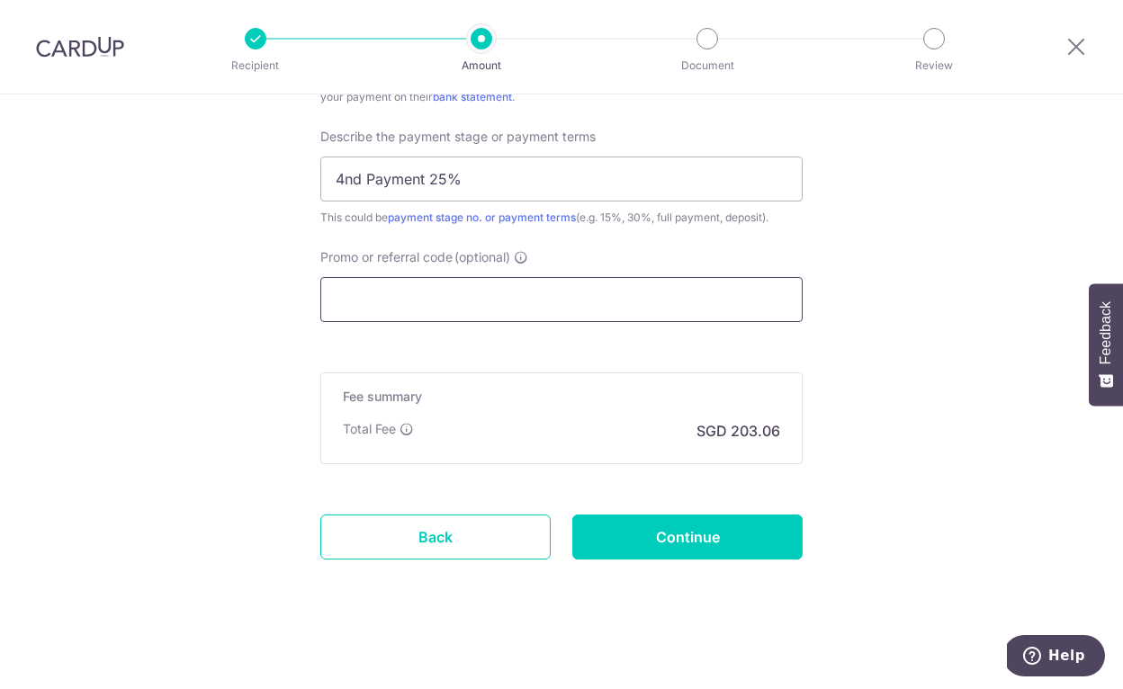
scroll to position [1224, 0]
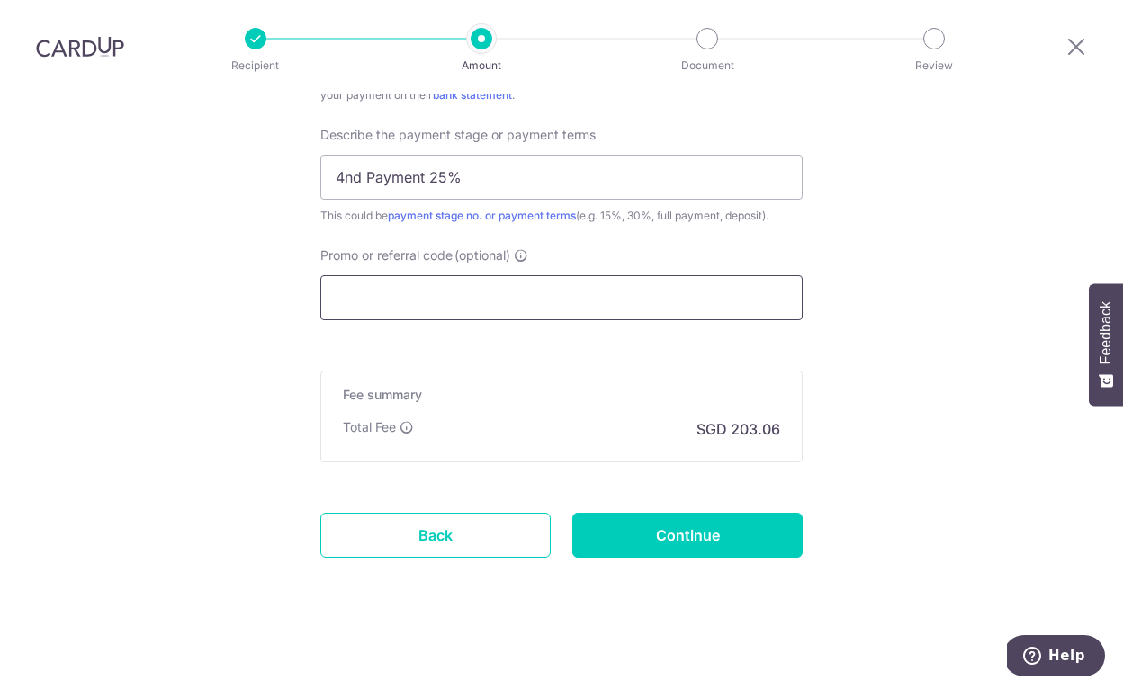
click at [371, 313] on input "Promo or referral code (optional)" at bounding box center [561, 297] width 482 height 45
paste input "RENO25ONE"
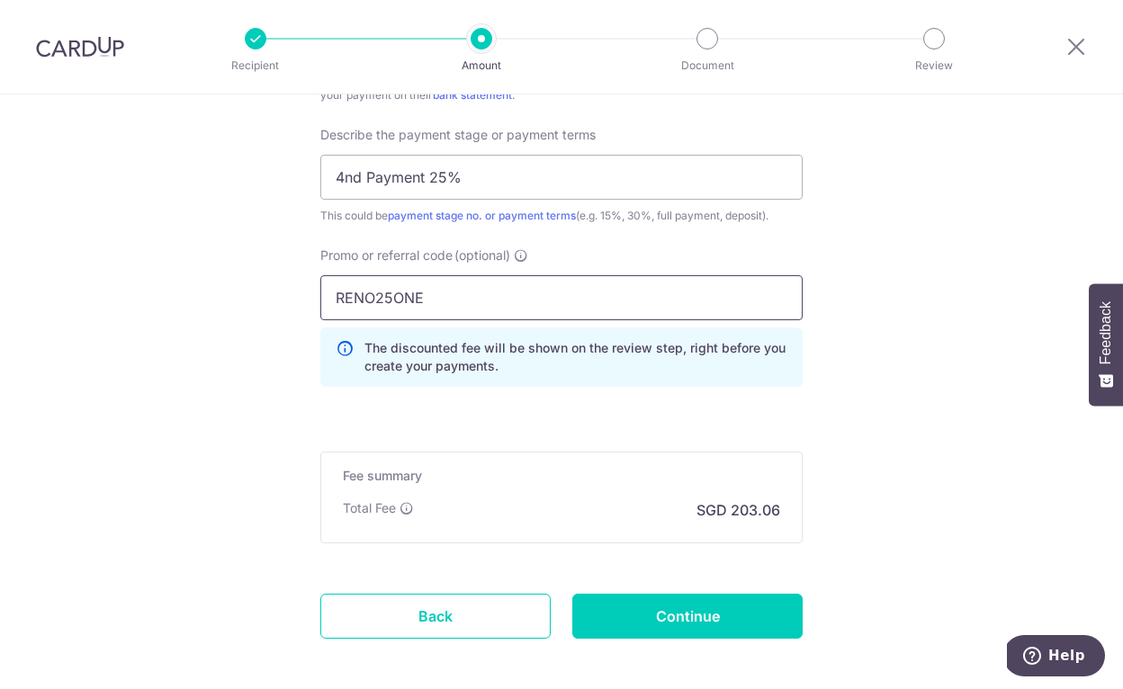
type input "RENO25ONE"
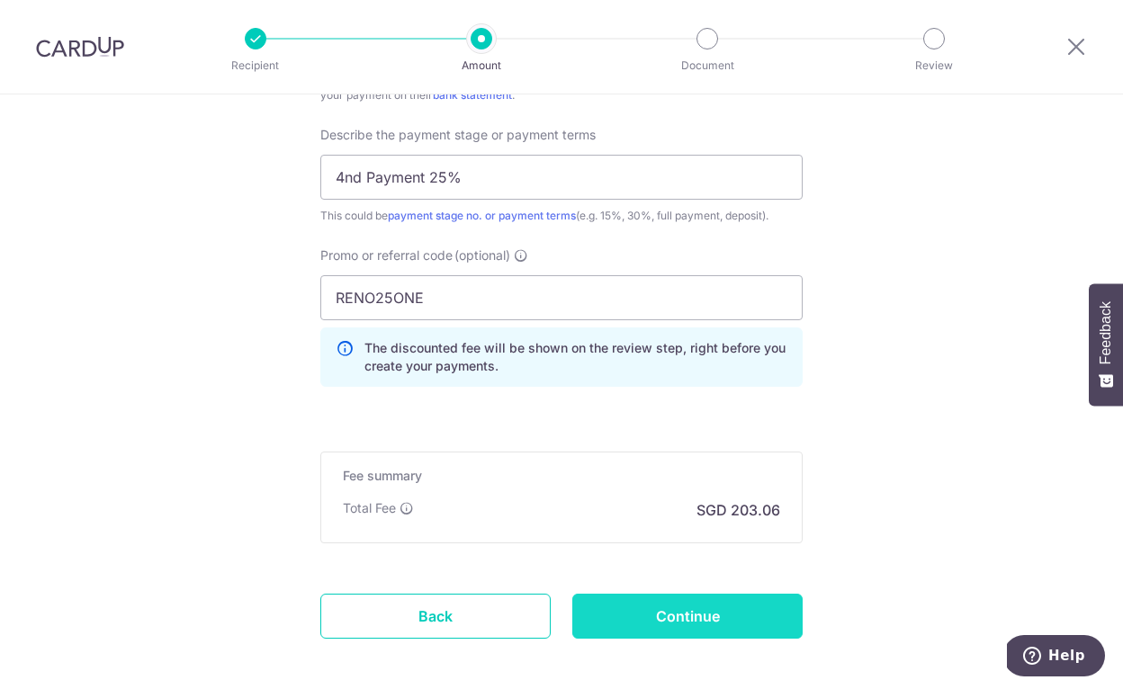
click at [637, 617] on input "Continue" at bounding box center [687, 616] width 230 height 45
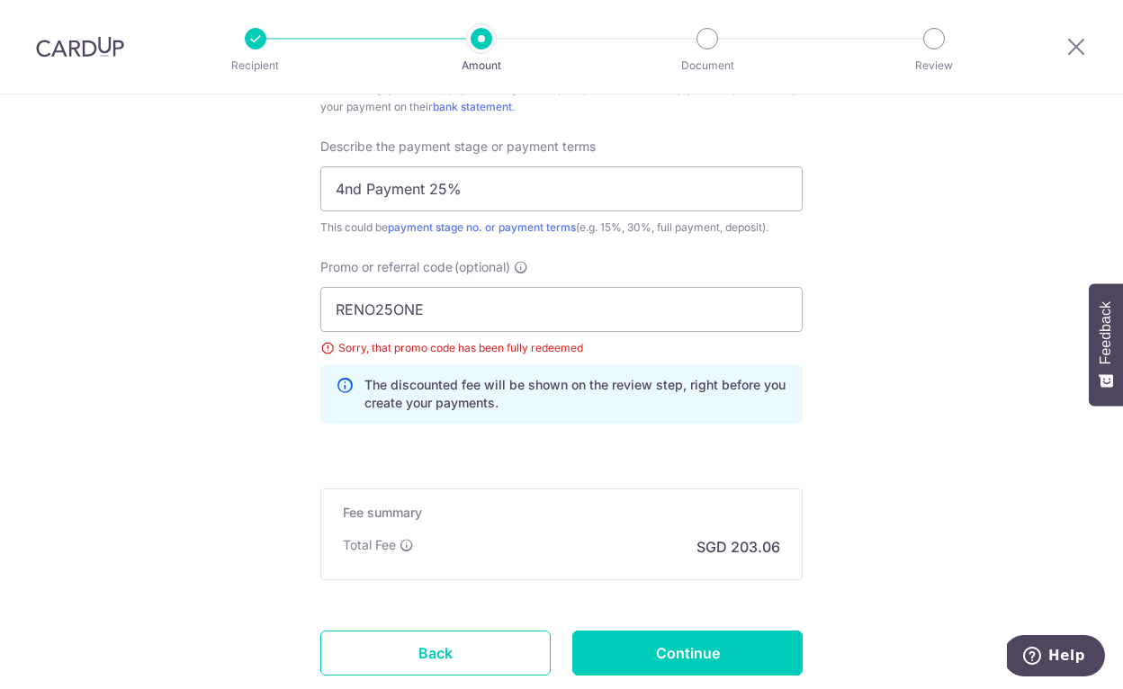
scroll to position [1334, 0]
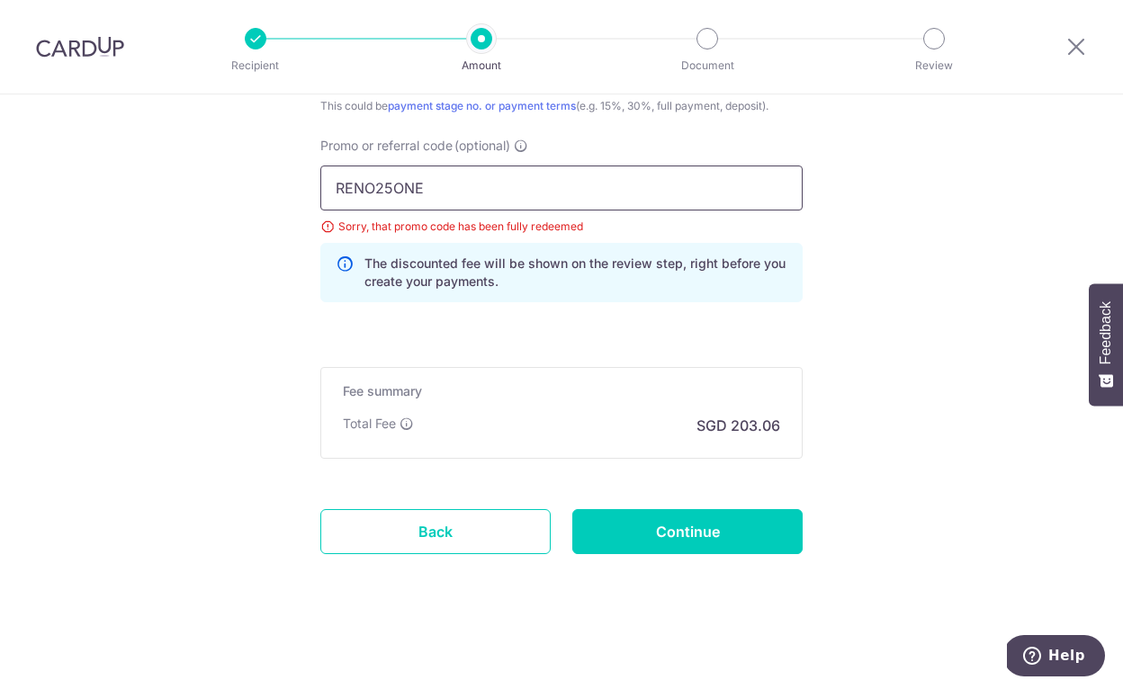
drag, startPoint x: 452, startPoint y: 193, endPoint x: 291, endPoint y: 144, distance: 168.5
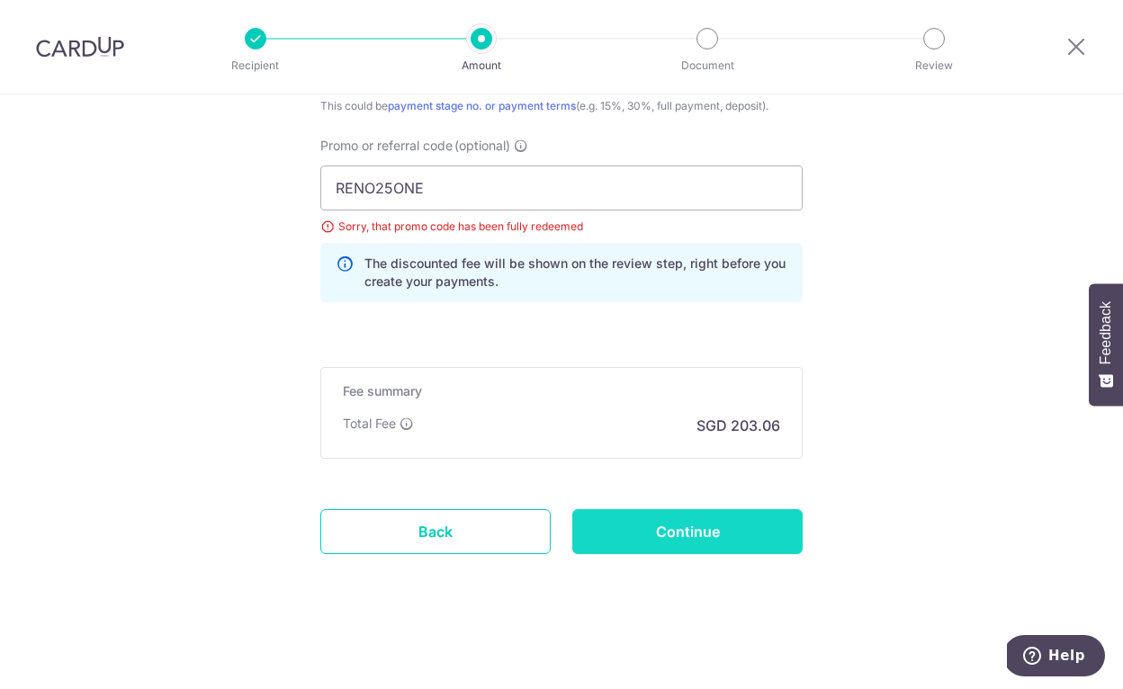
click at [648, 531] on input "Continue" at bounding box center [687, 531] width 230 height 45
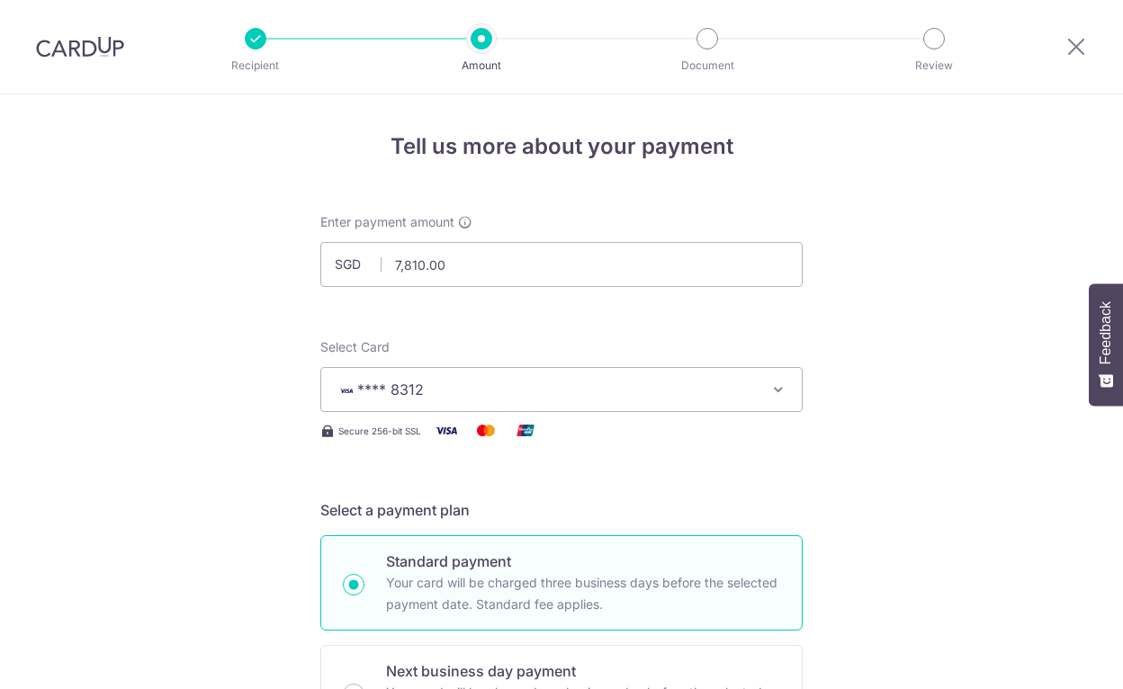
scroll to position [1334, 0]
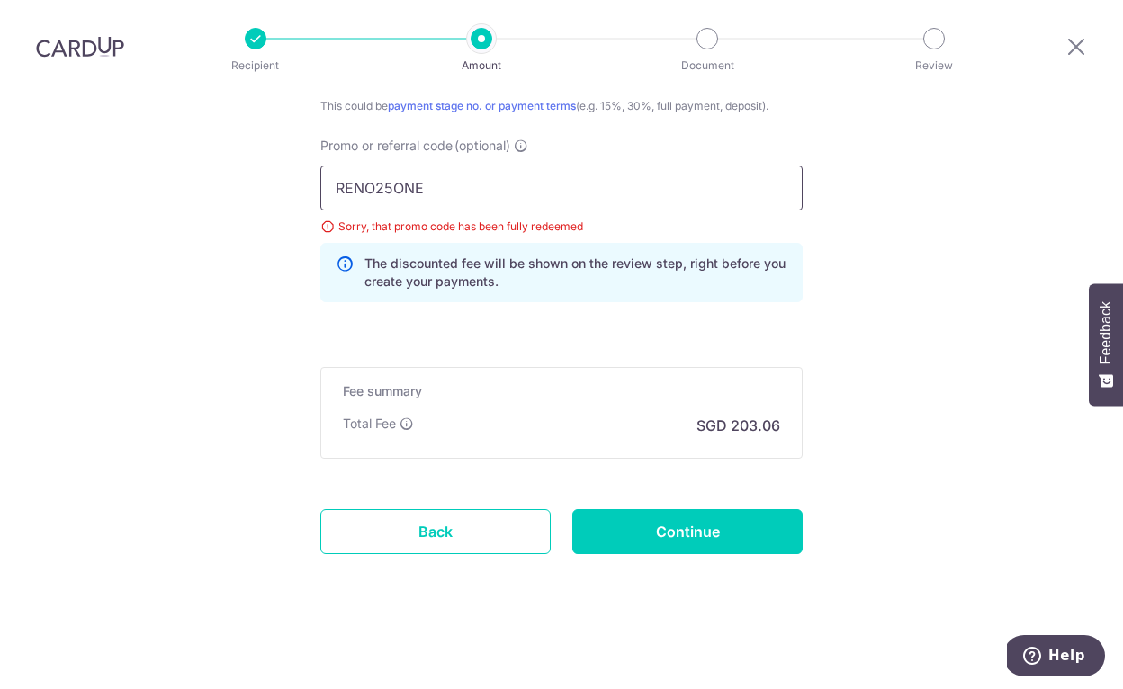
drag, startPoint x: 439, startPoint y: 193, endPoint x: 396, endPoint y: 178, distance: 45.5
click at [396, 178] on input "RENO25ONE" at bounding box center [561, 188] width 482 height 45
paste input "OFF225"
type input "OFF225"
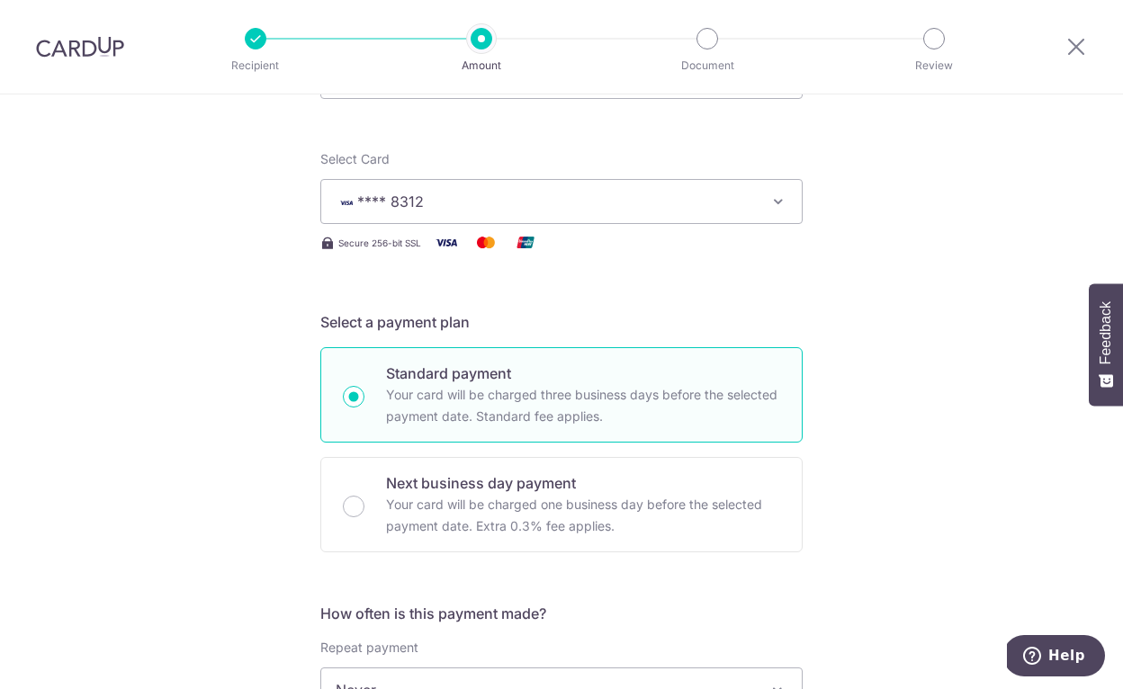
scroll to position [21, 0]
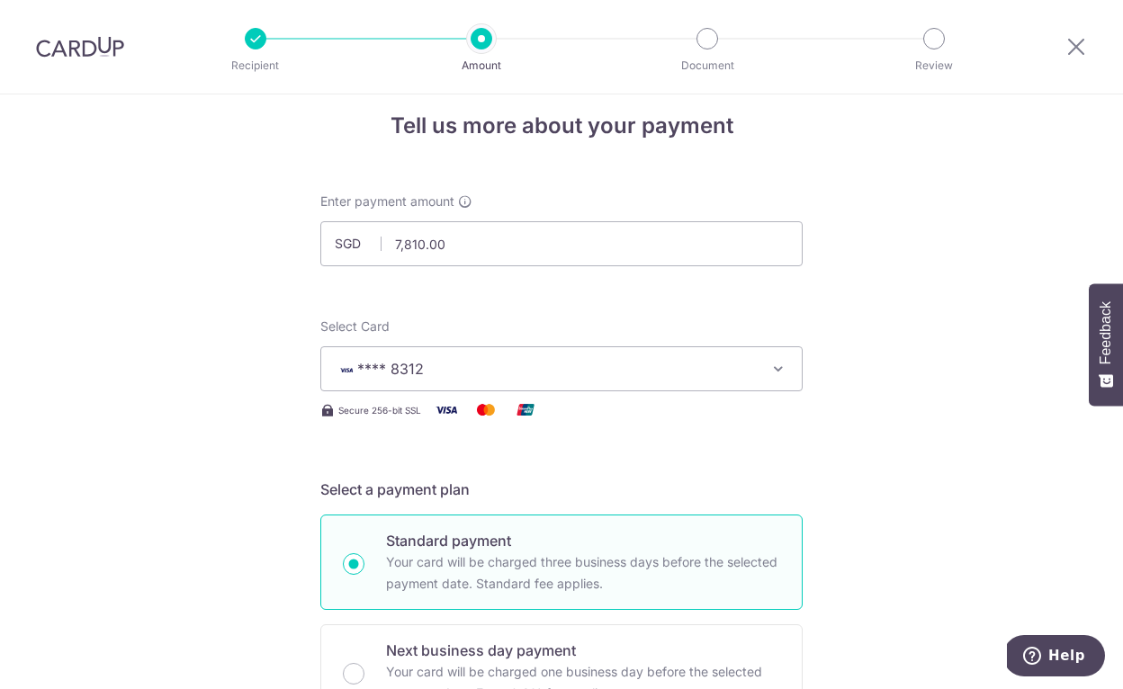
click at [562, 370] on span "**** 8312" at bounding box center [545, 369] width 419 height 22
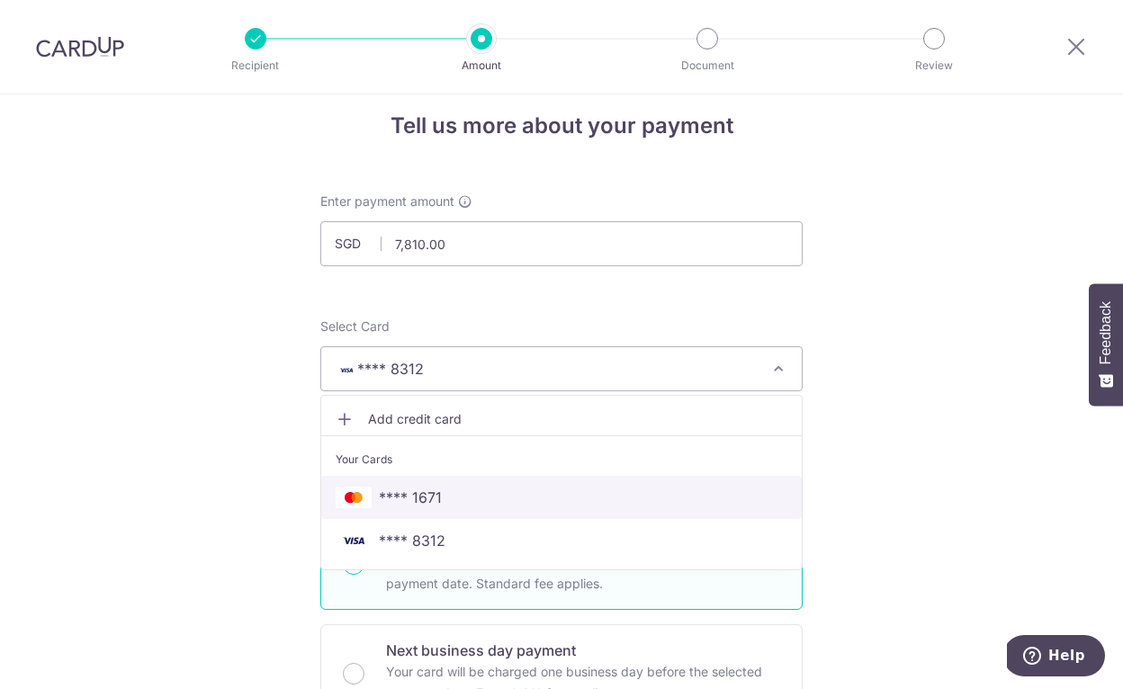
click at [542, 494] on span "**** 1671" at bounding box center [562, 498] width 452 height 22
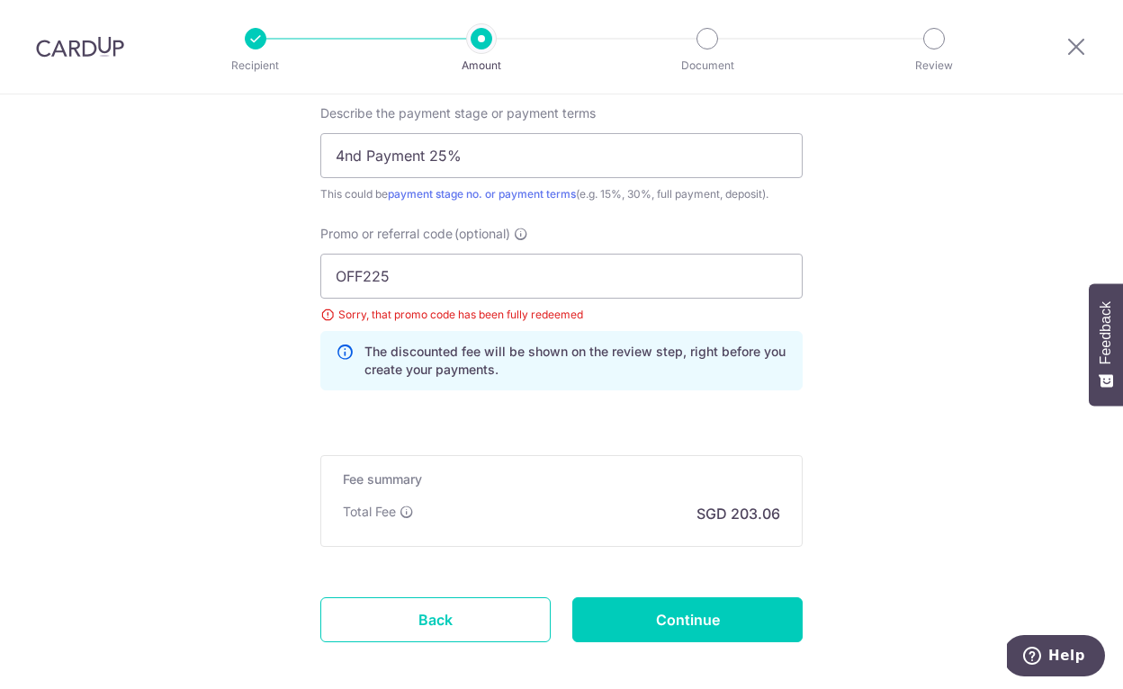
scroll to position [1276, 0]
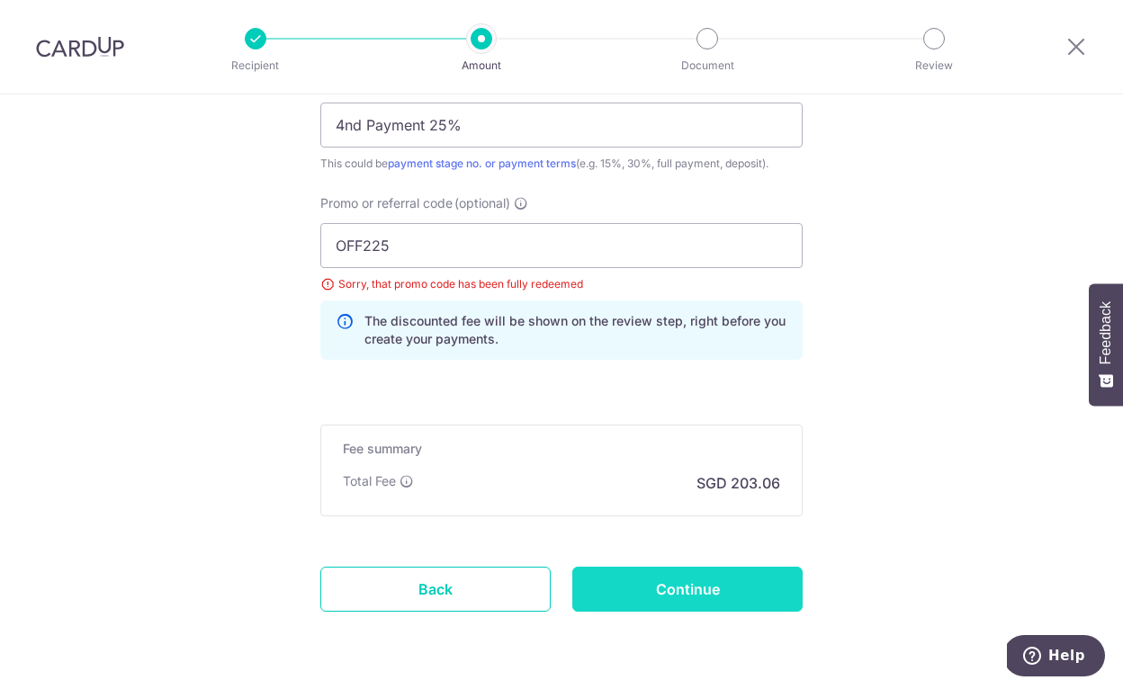
click at [671, 580] on input "Continue" at bounding box center [687, 589] width 230 height 45
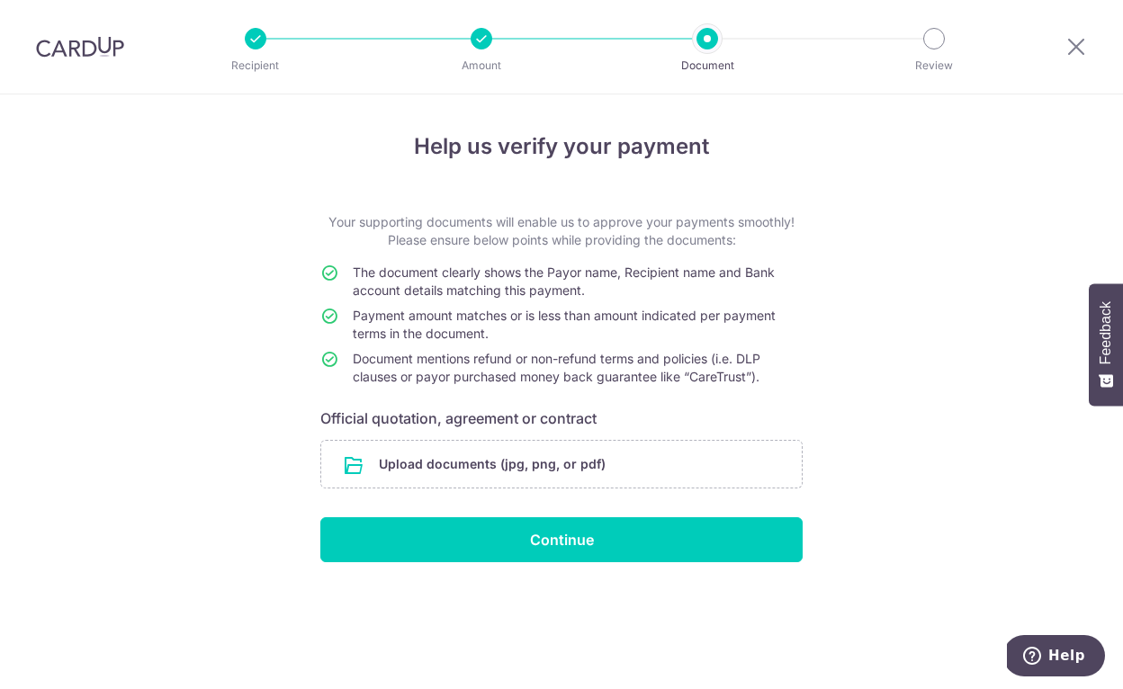
click at [631, 438] on form "Your supporting documents will enable us to approve your payments smoothly! Ple…" at bounding box center [561, 387] width 482 height 349
click at [632, 466] on input "file" at bounding box center [561, 464] width 481 height 47
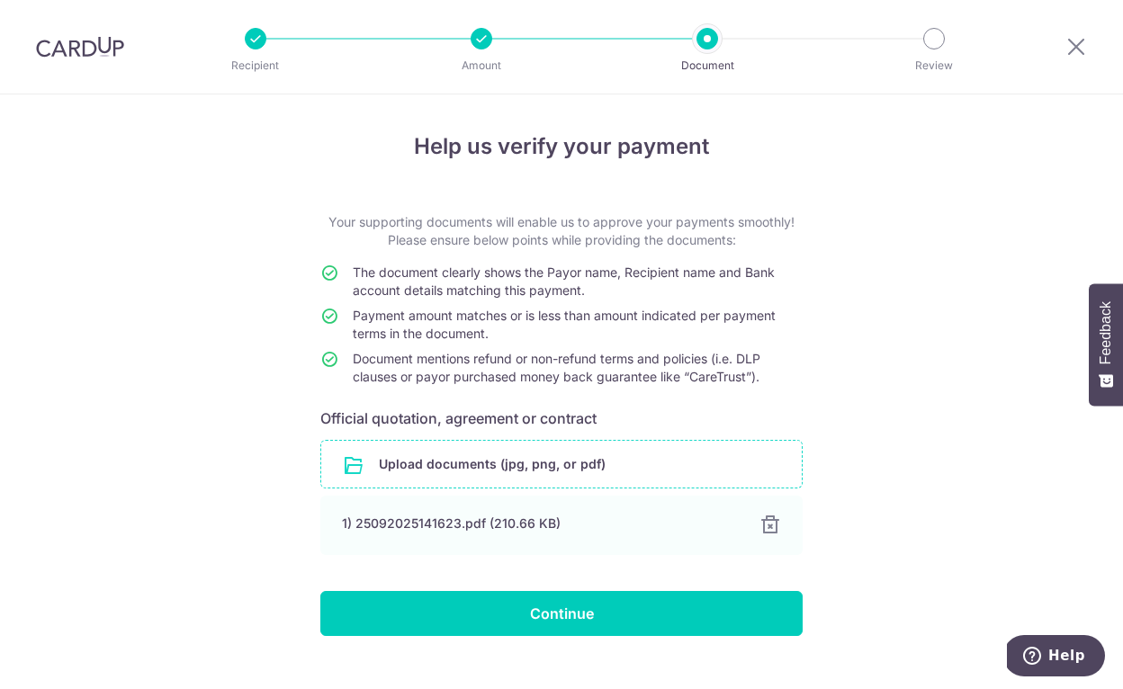
click at [540, 451] on input "file" at bounding box center [561, 464] width 481 height 47
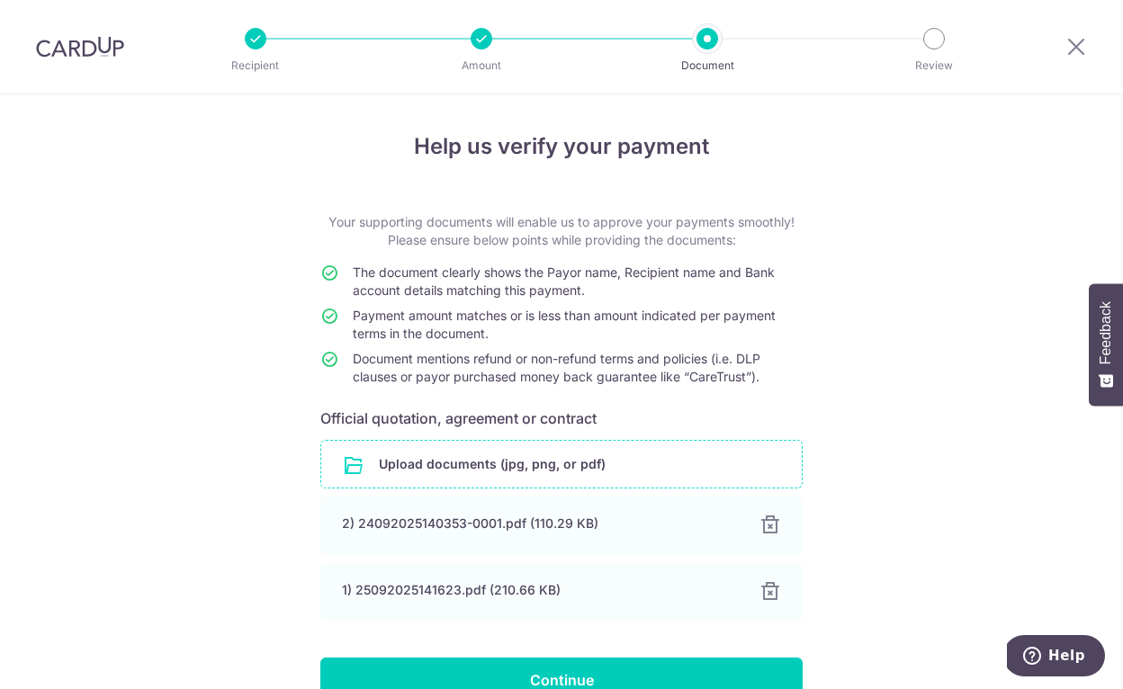
scroll to position [98, 0]
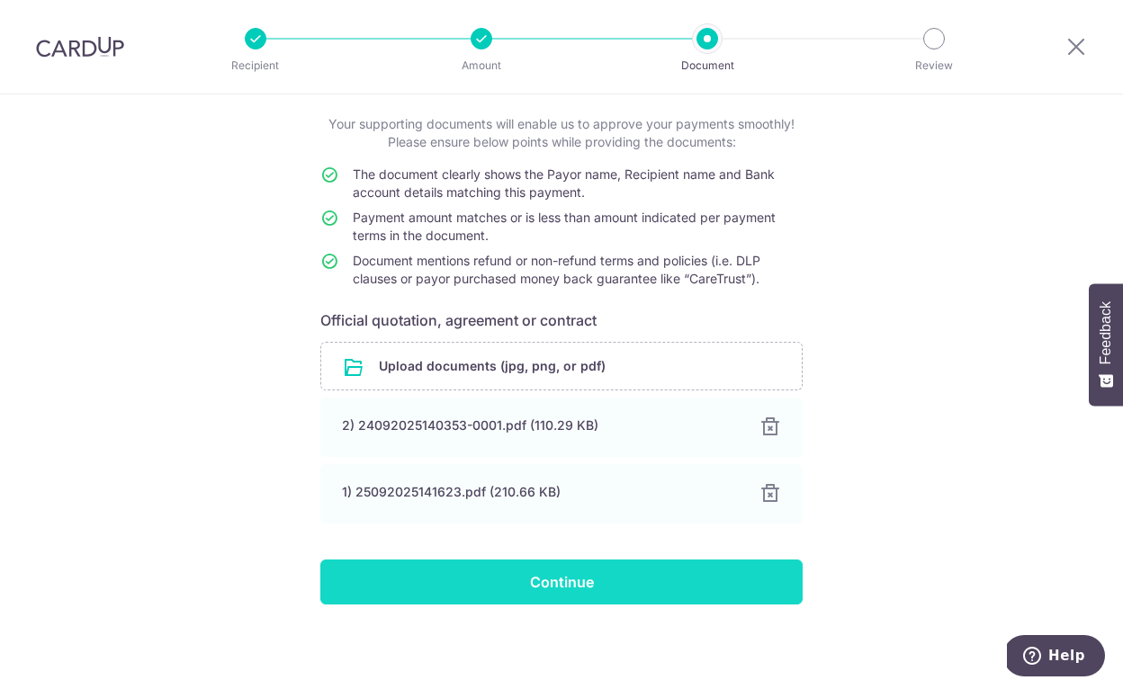
click at [533, 571] on input "Continue" at bounding box center [561, 582] width 482 height 45
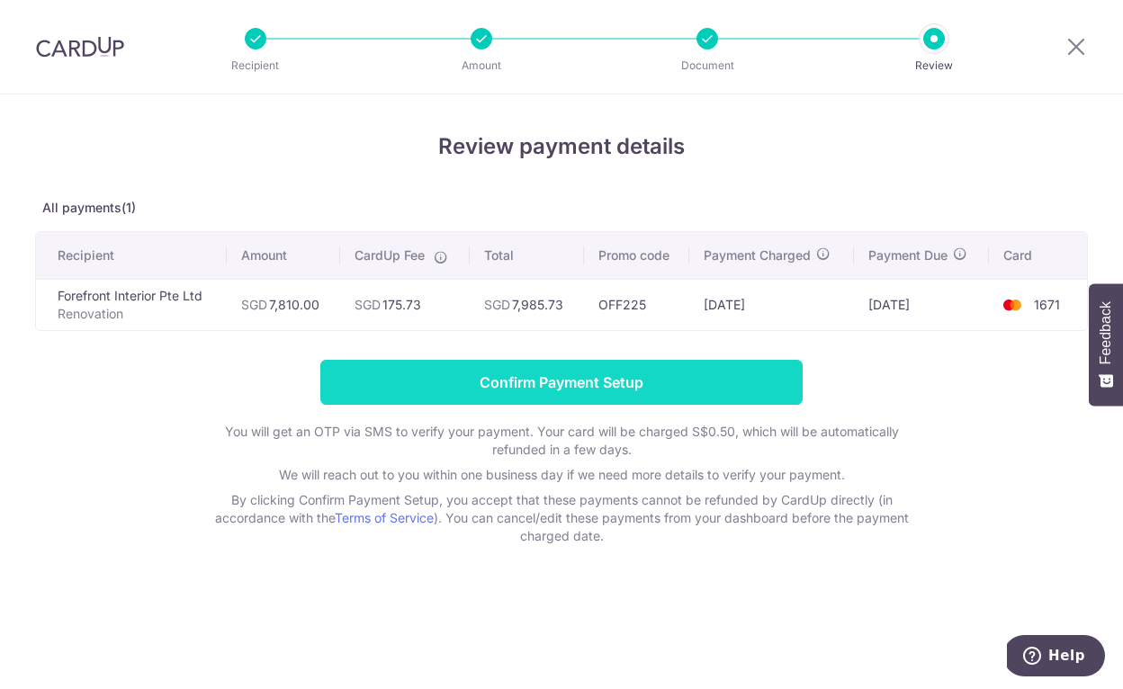
click at [580, 383] on input "Confirm Payment Setup" at bounding box center [561, 382] width 482 height 45
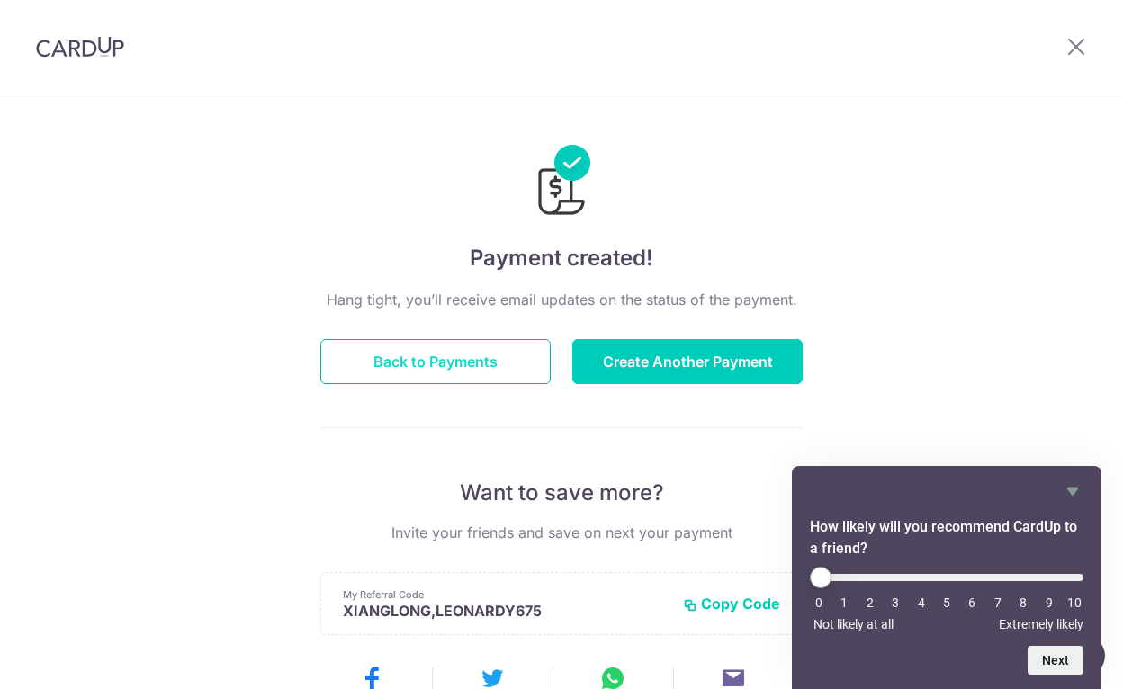
click at [499, 355] on button "Back to Payments" at bounding box center [435, 361] width 230 height 45
